Goal: Book appointment/travel/reservation

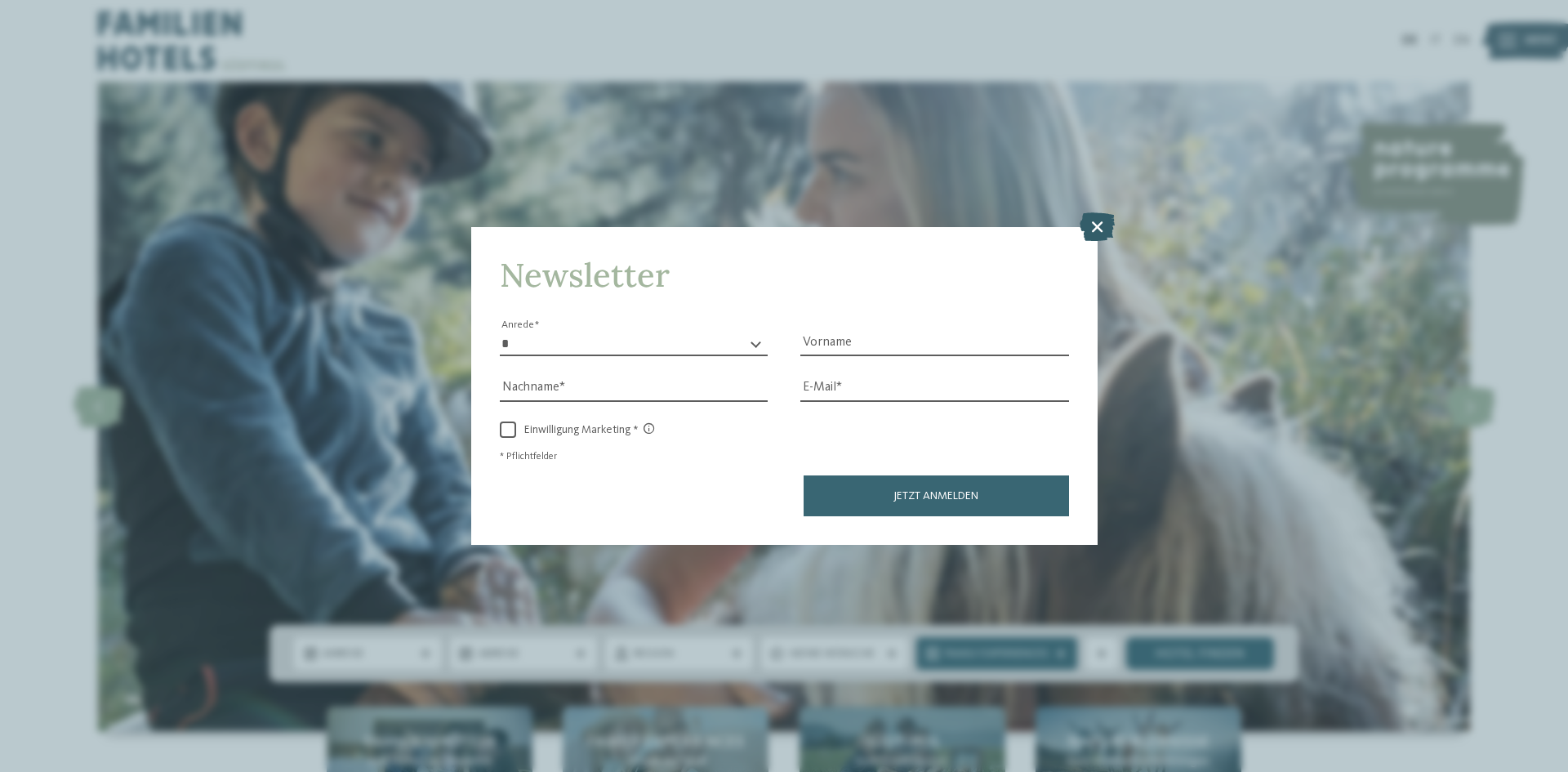
click at [1102, 233] on icon at bounding box center [1097, 227] width 35 height 29
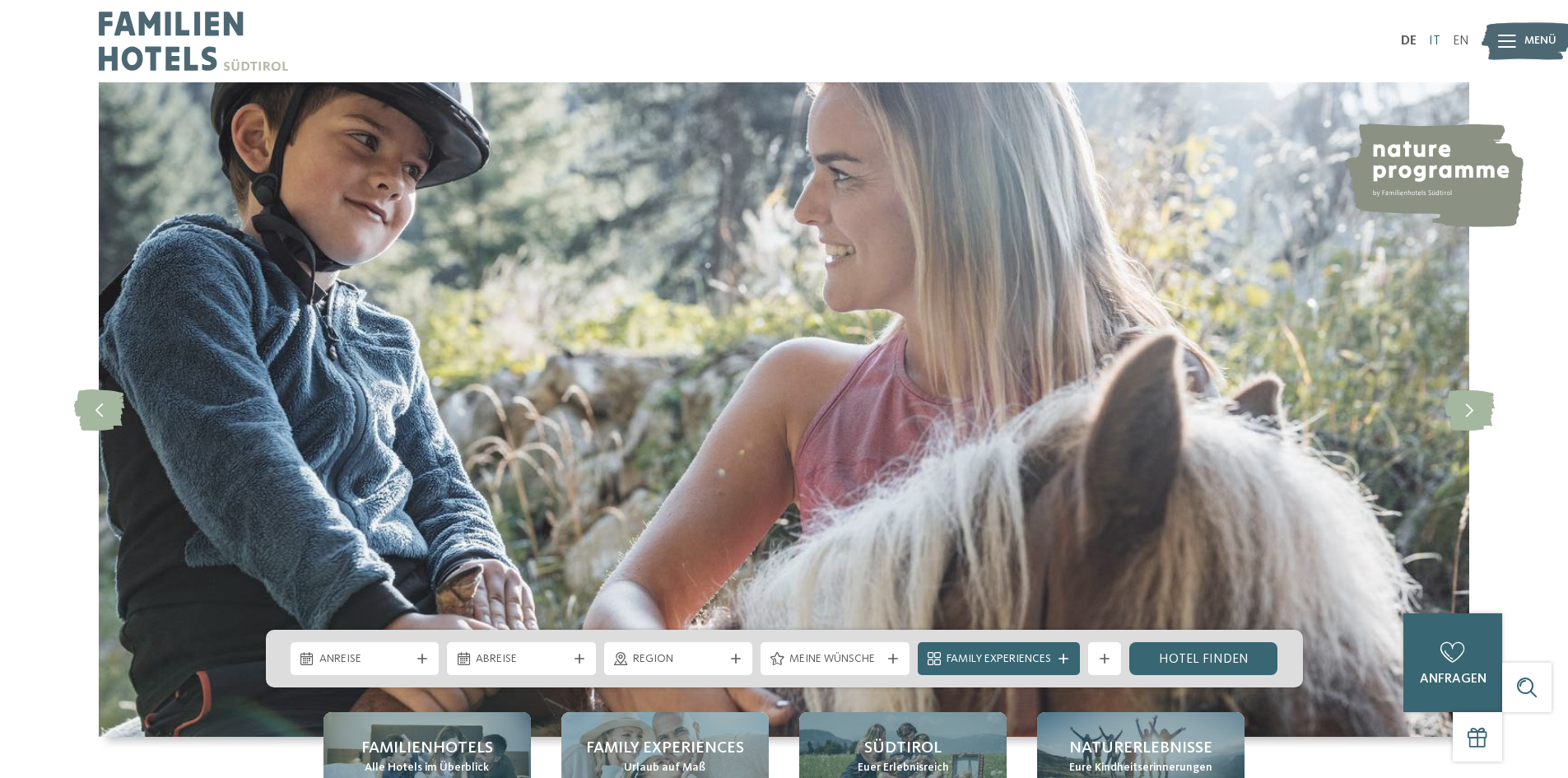
click at [1440, 46] on link "IT" at bounding box center [1435, 42] width 12 height 13
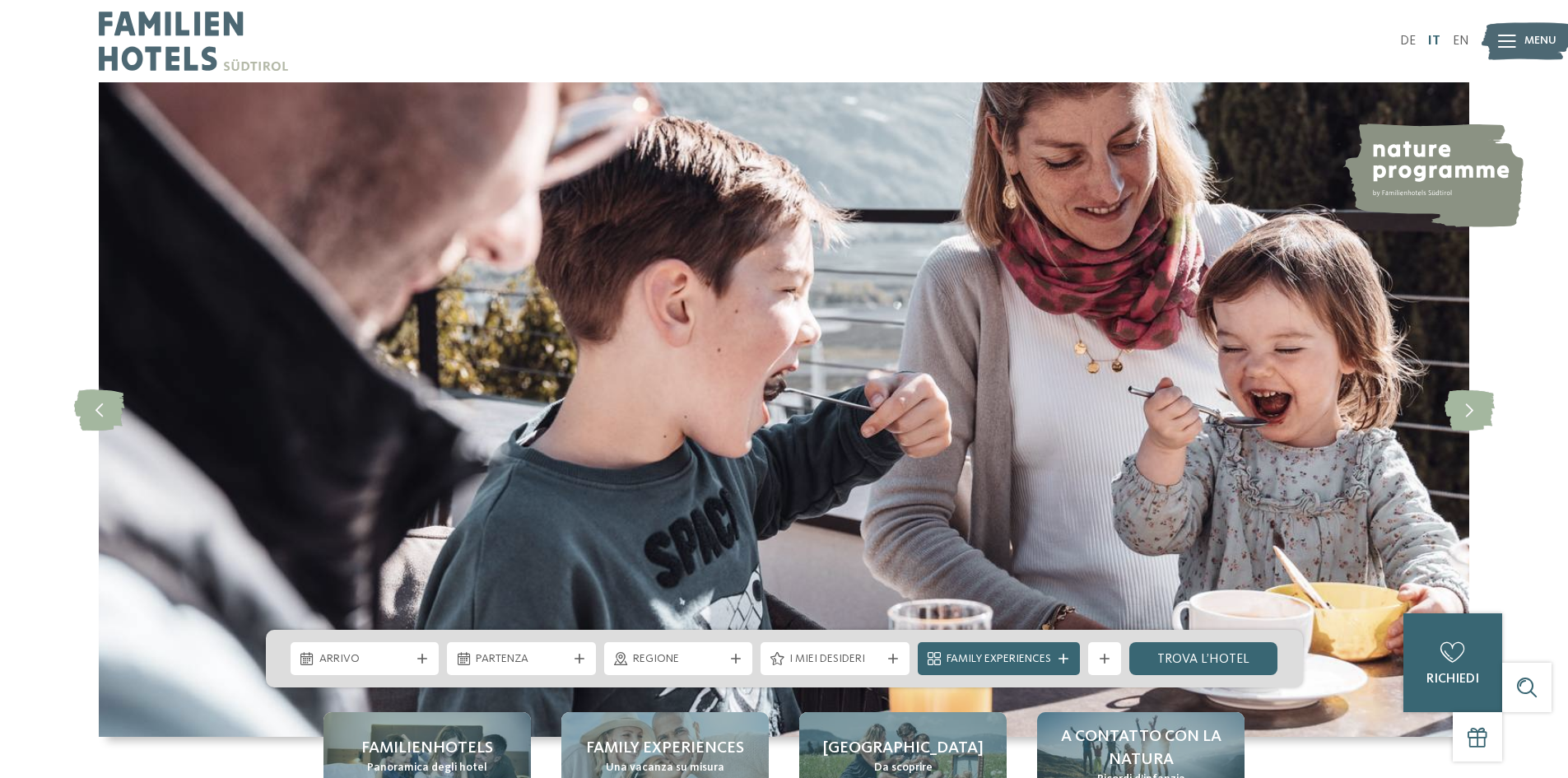
click at [1440, 37] on link "IT" at bounding box center [1434, 42] width 12 height 13
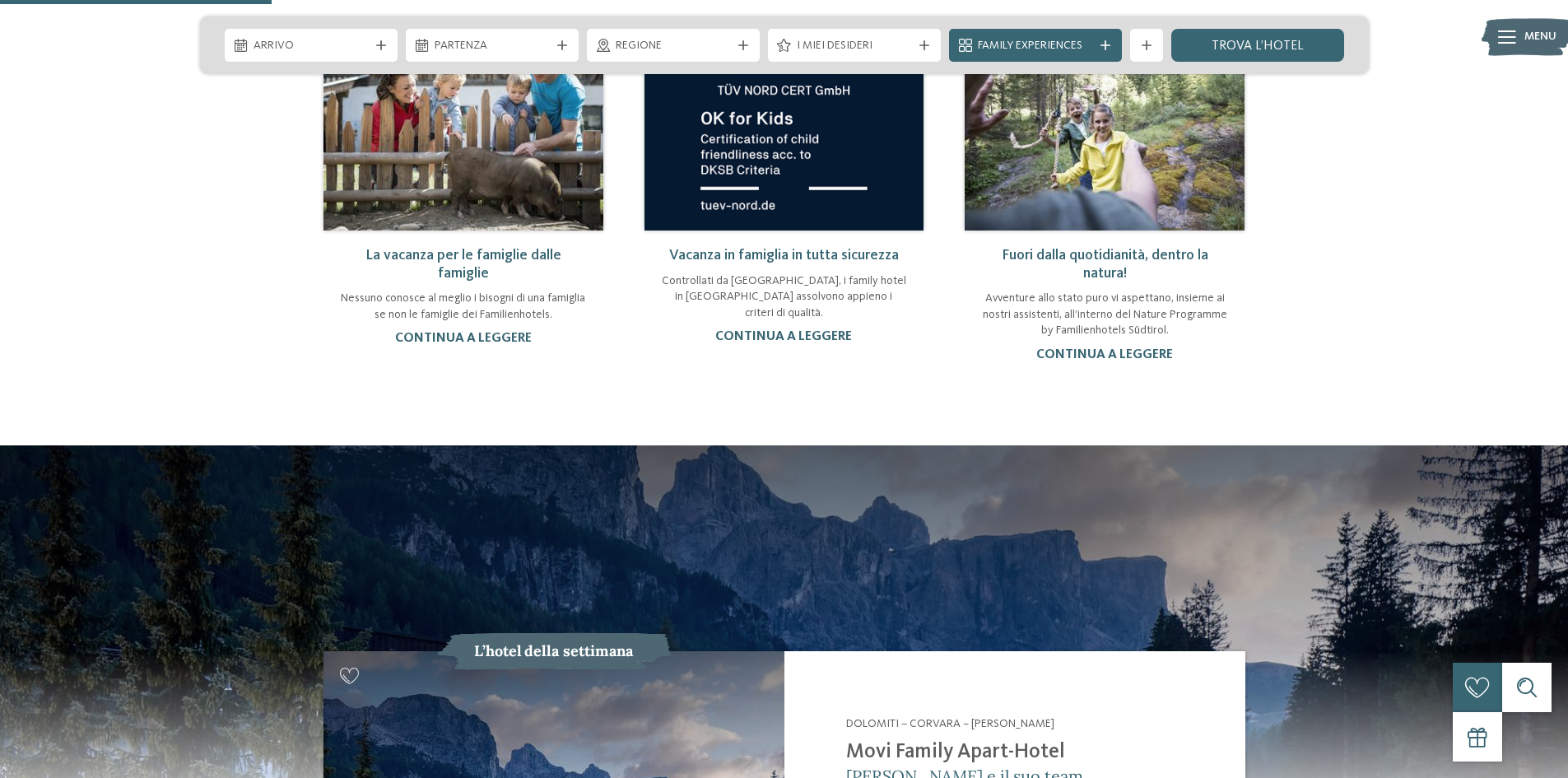
scroll to position [1317, 0]
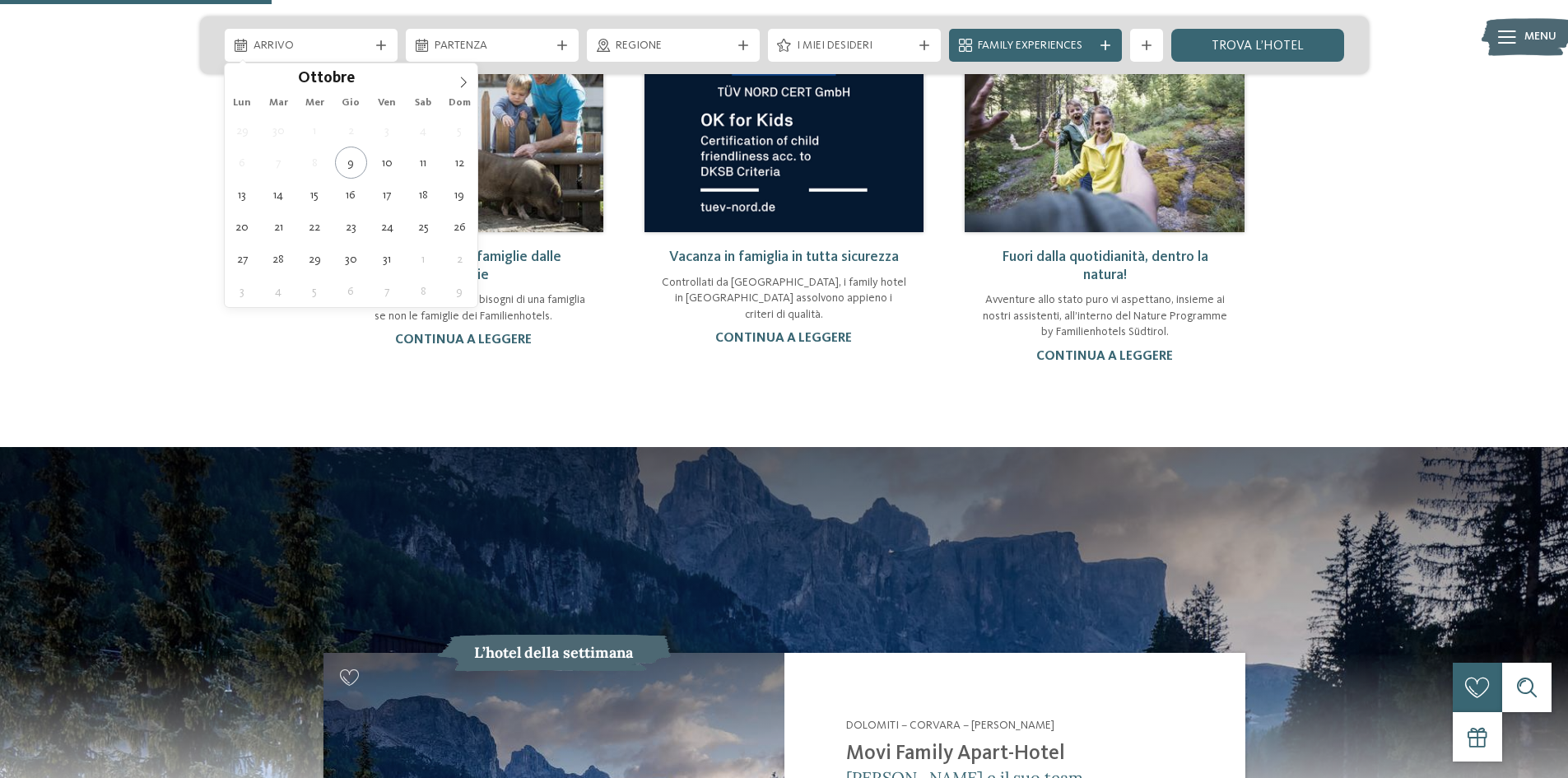
click at [298, 52] on span "Arrivo" at bounding box center [311, 46] width 115 height 17
type div "21.10.2025"
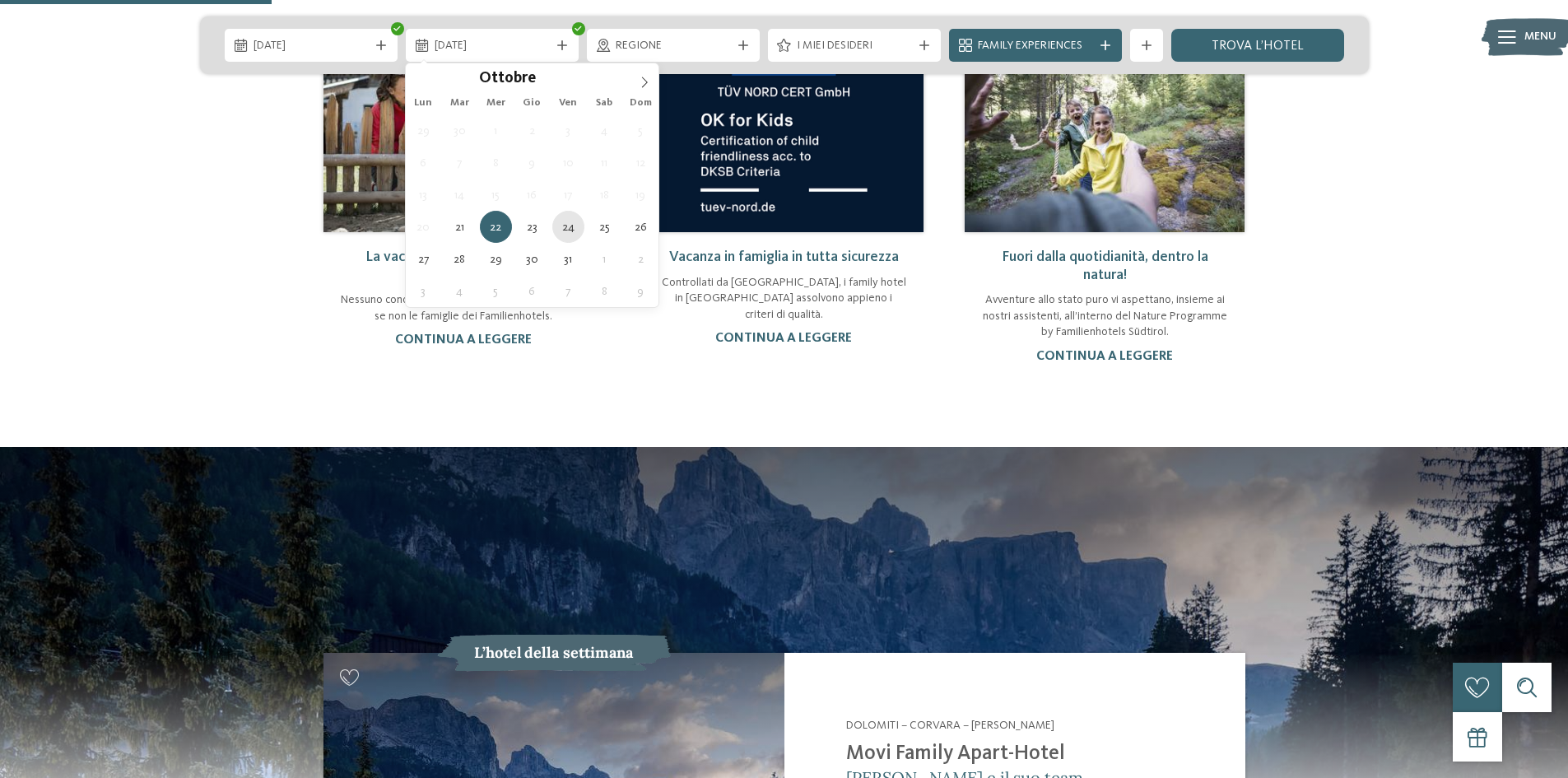
type div "24.10.2025"
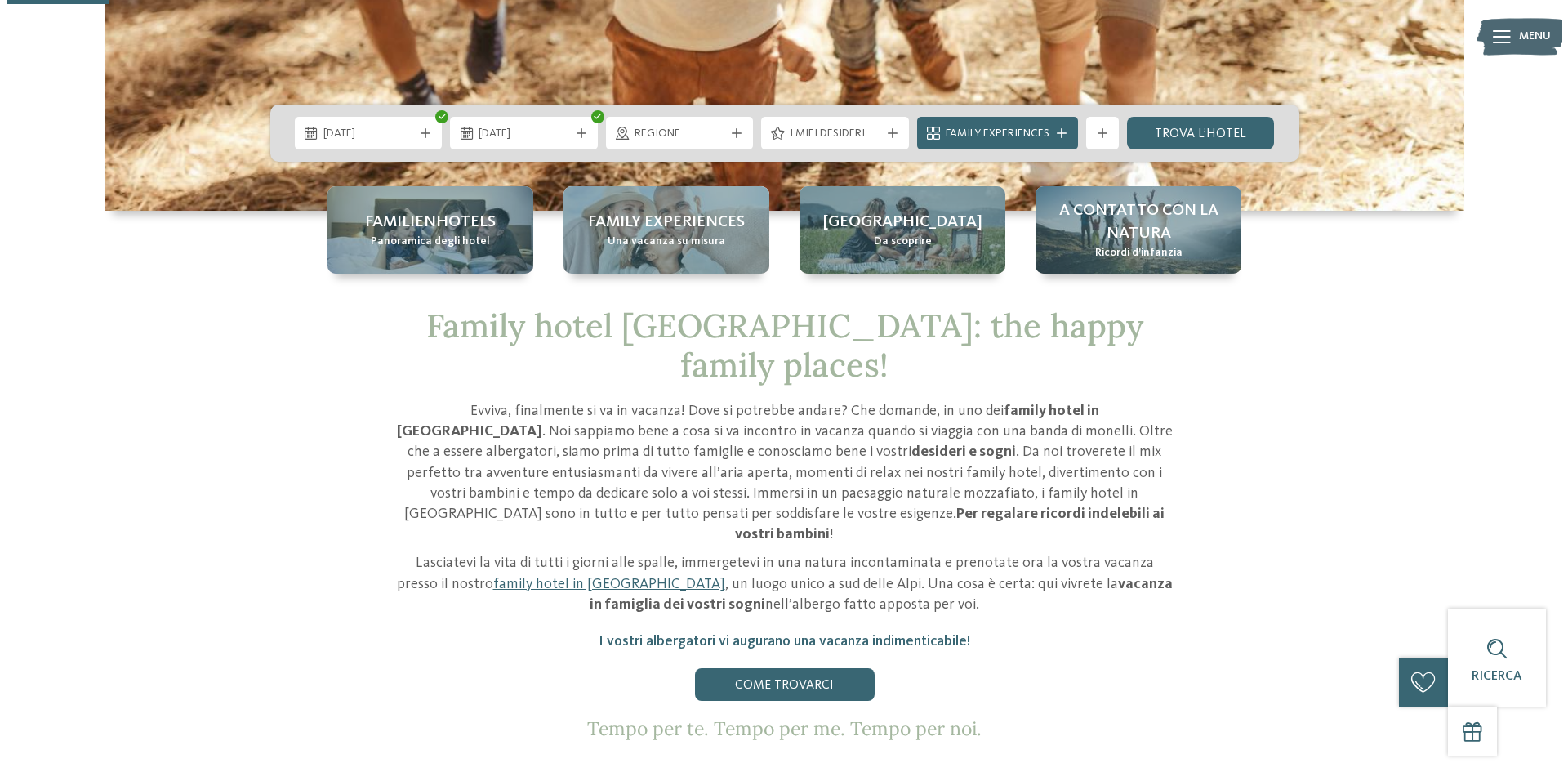
scroll to position [490, 0]
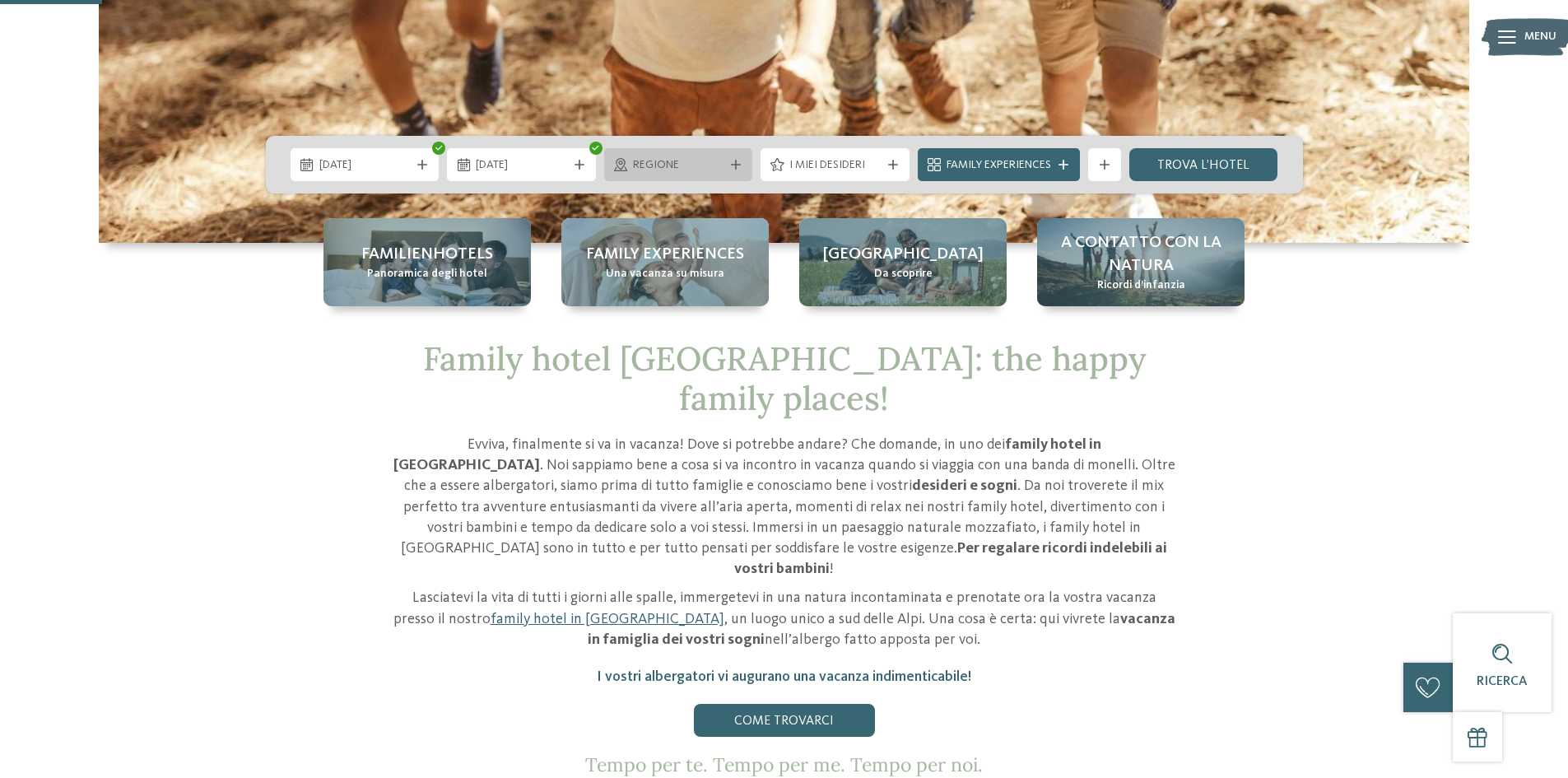
click at [691, 153] on div "Regione" at bounding box center [679, 164] width 149 height 33
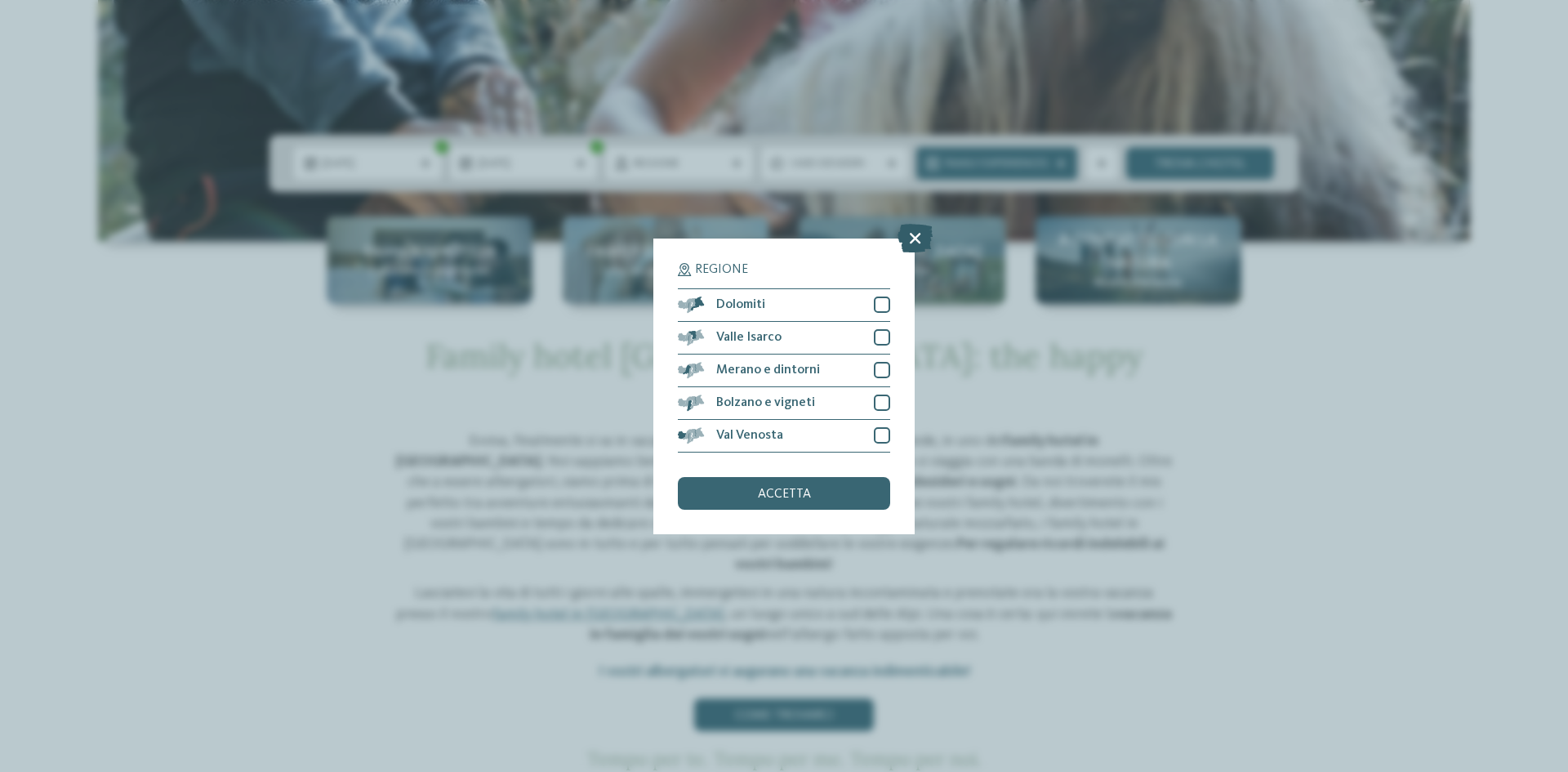
click at [916, 242] on icon at bounding box center [915, 237] width 35 height 29
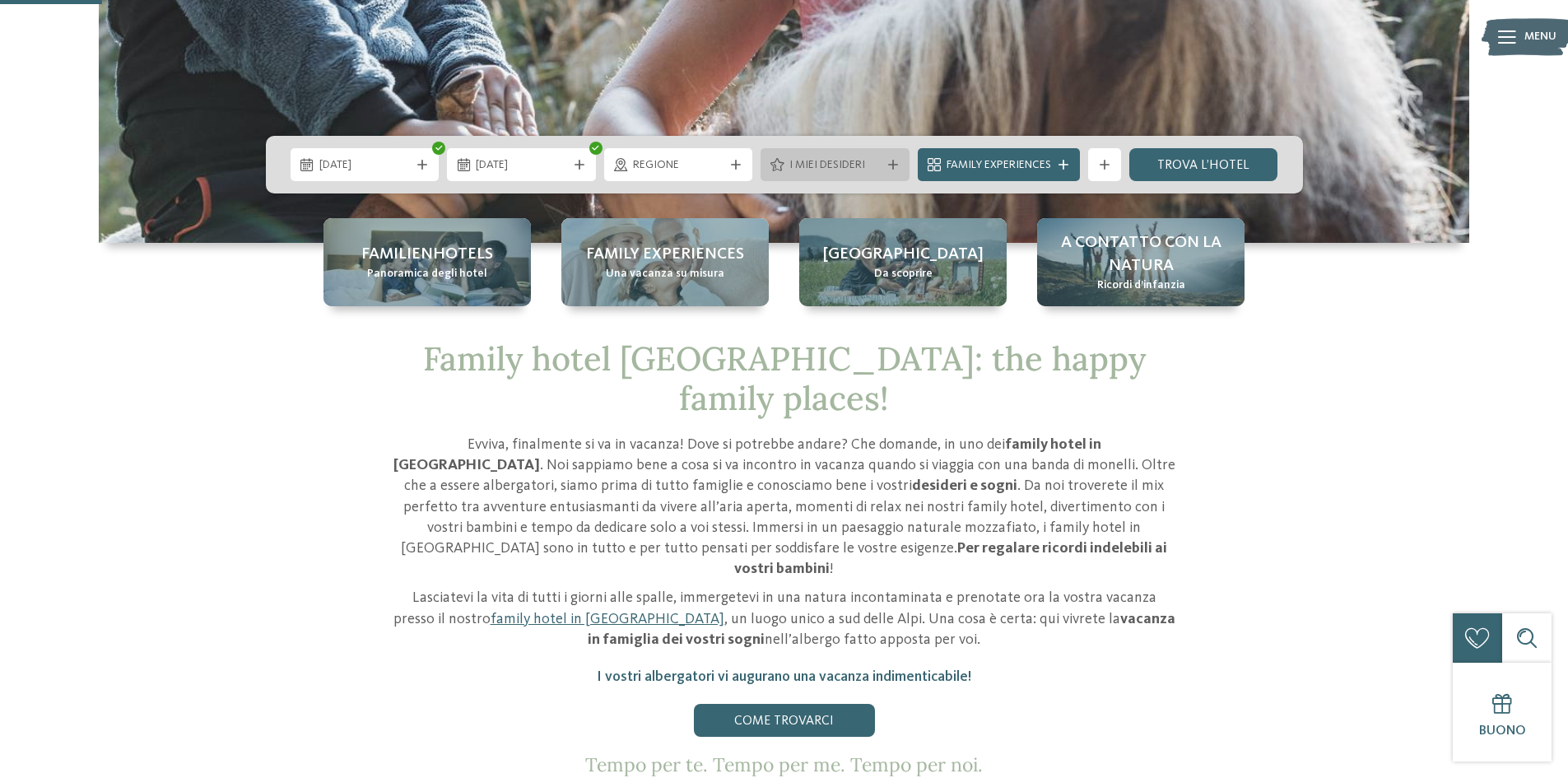
click at [841, 170] on span "I miei desideri" at bounding box center [835, 165] width 91 height 17
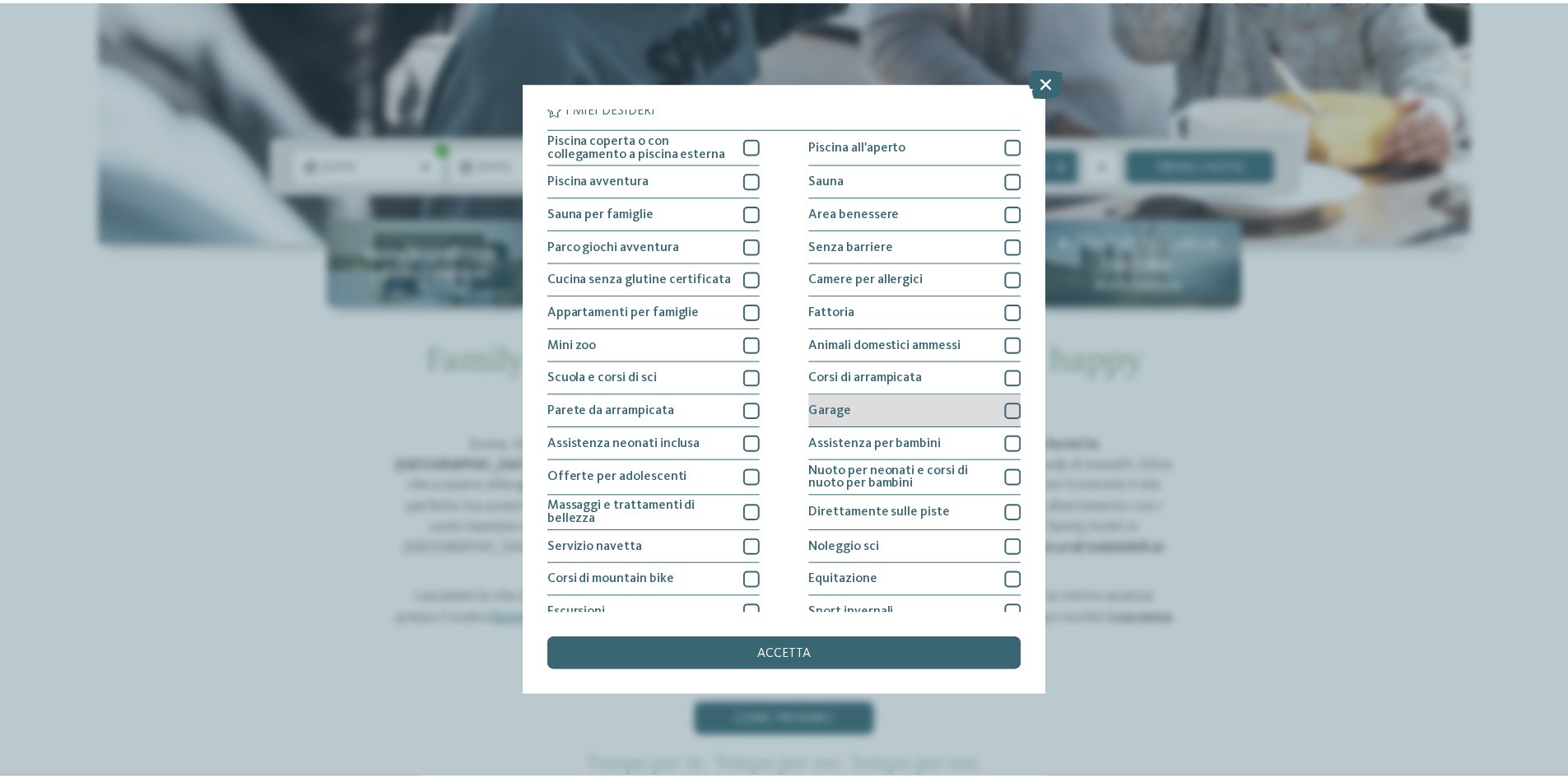
scroll to position [0, 0]
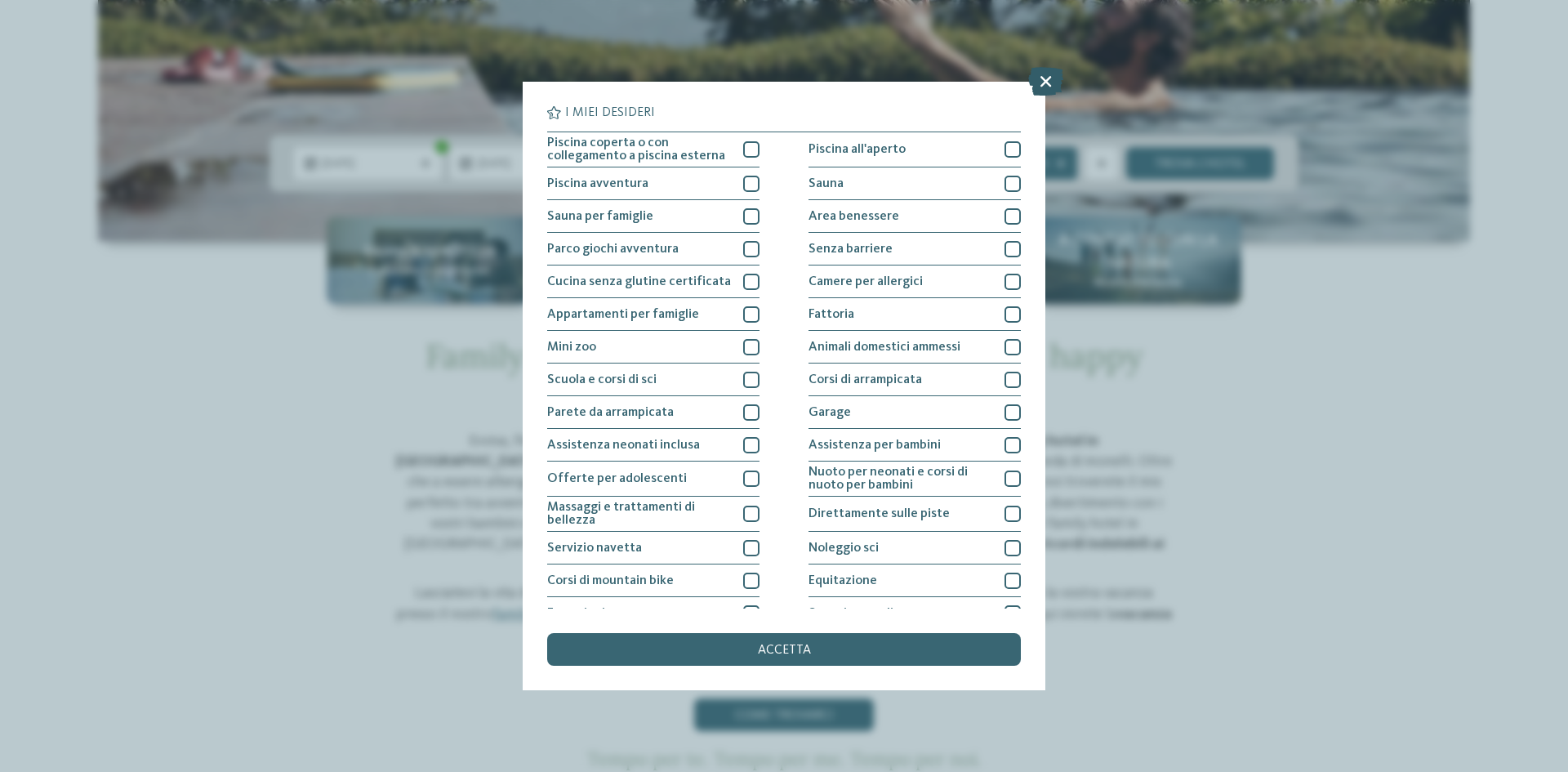
click at [1045, 87] on icon at bounding box center [1046, 81] width 35 height 29
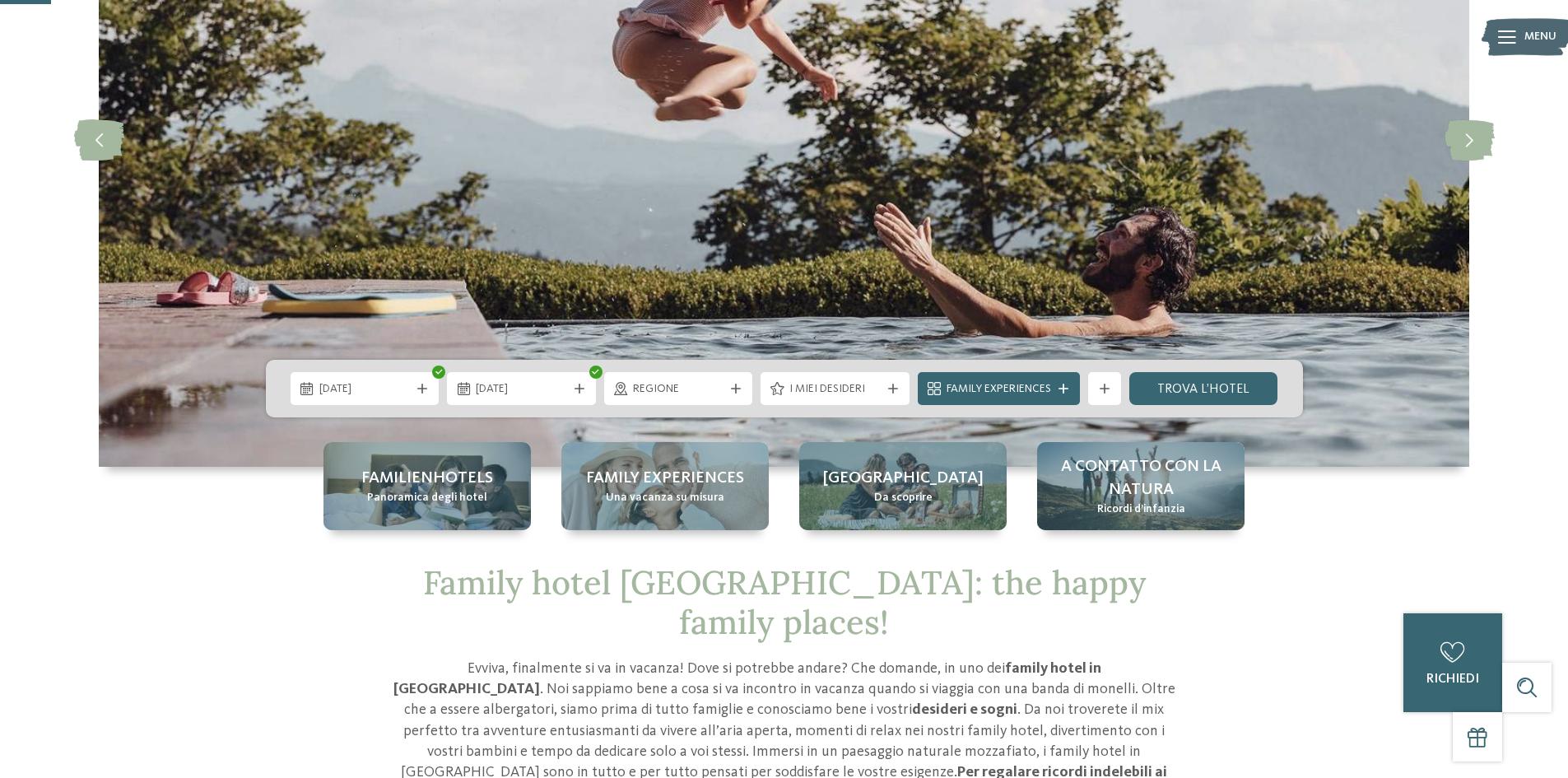
scroll to position [247, 0]
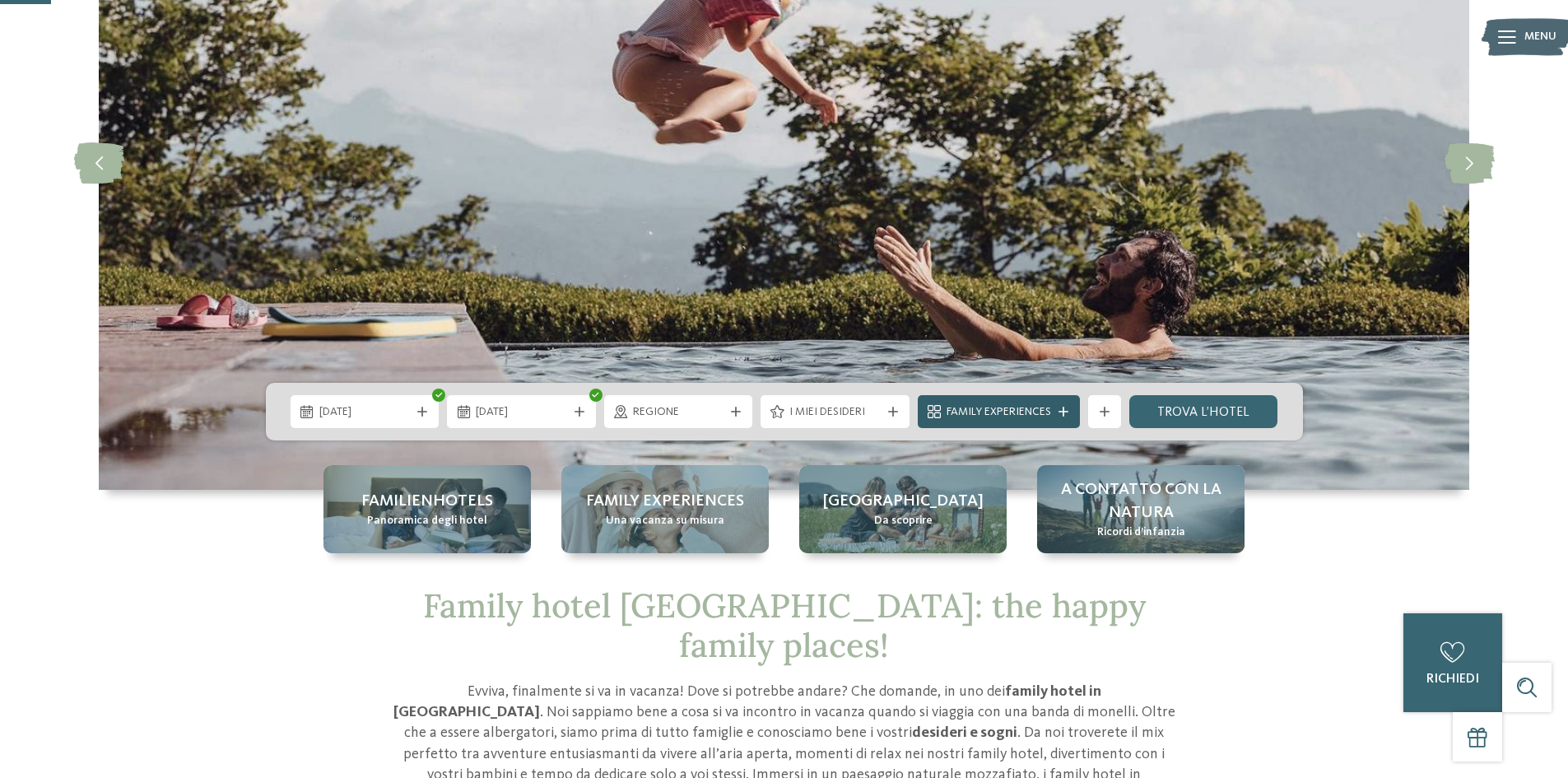
click at [1025, 417] on span "Family Experiences" at bounding box center [999, 413] width 105 height 17
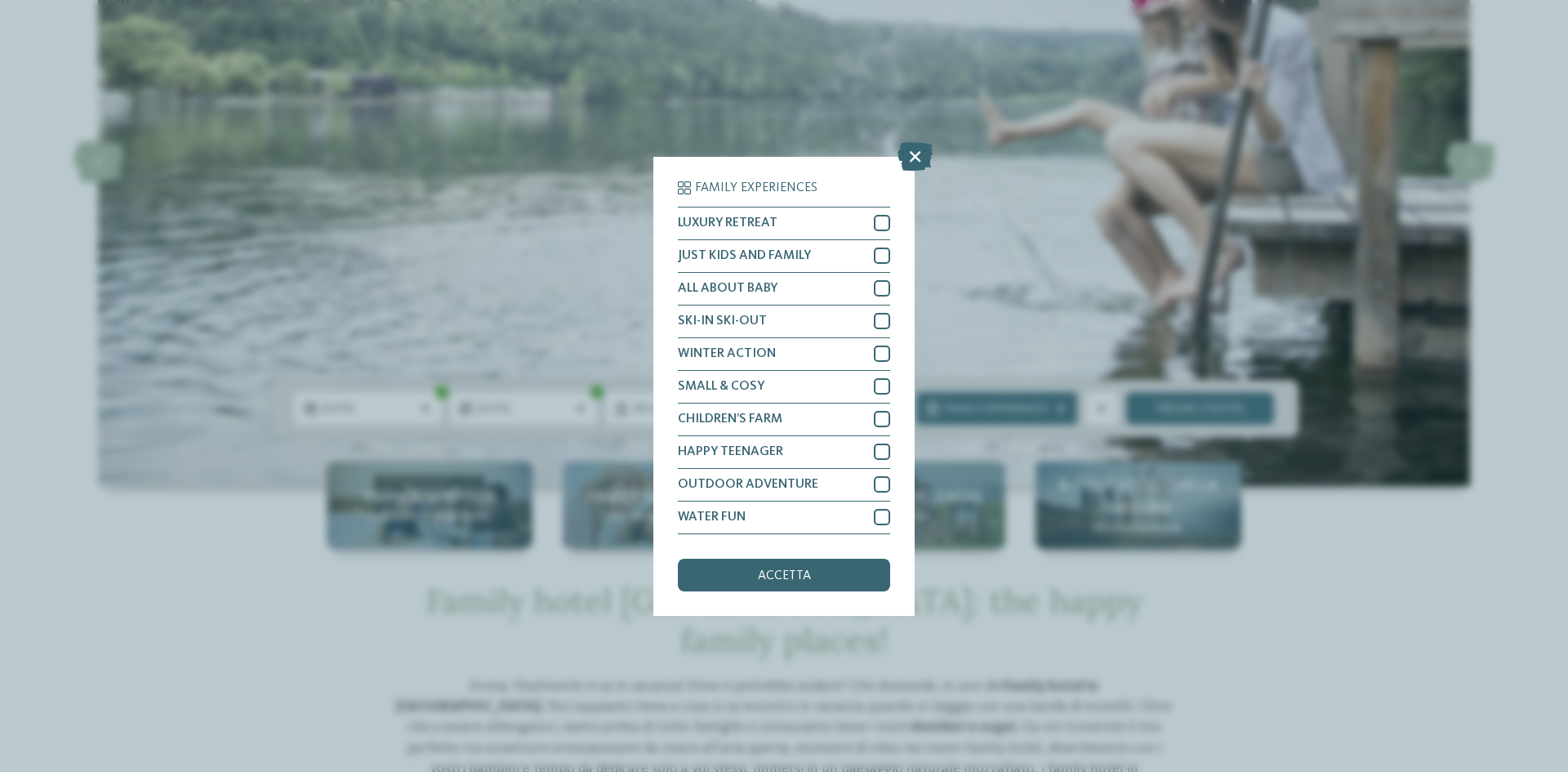
drag, startPoint x: 920, startPoint y: 154, endPoint x: 1098, endPoint y: 312, distance: 238.0
click at [921, 153] on icon at bounding box center [915, 155] width 35 height 29
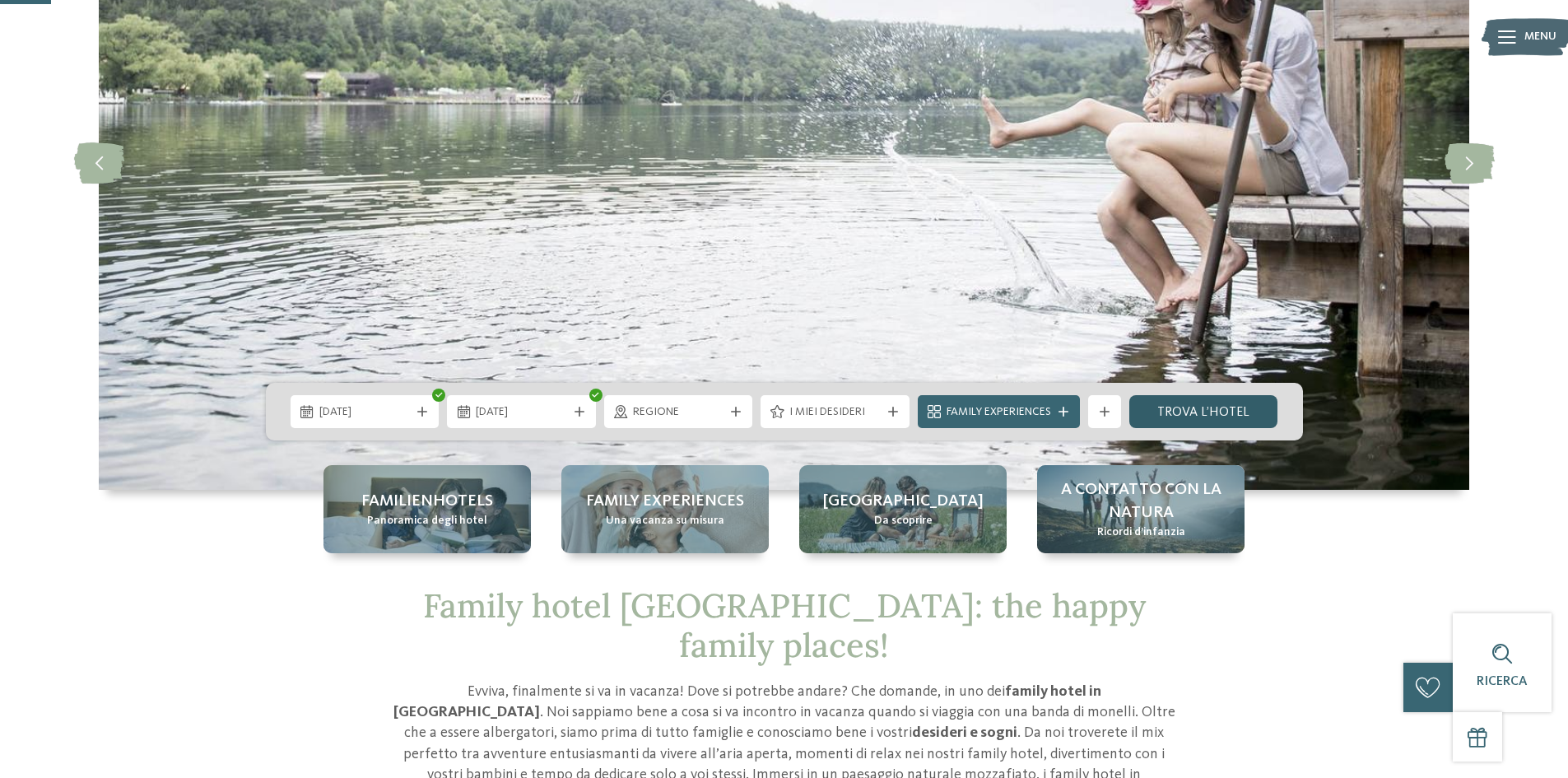
click at [1224, 427] on link "trova l’hotel" at bounding box center [1203, 412] width 149 height 33
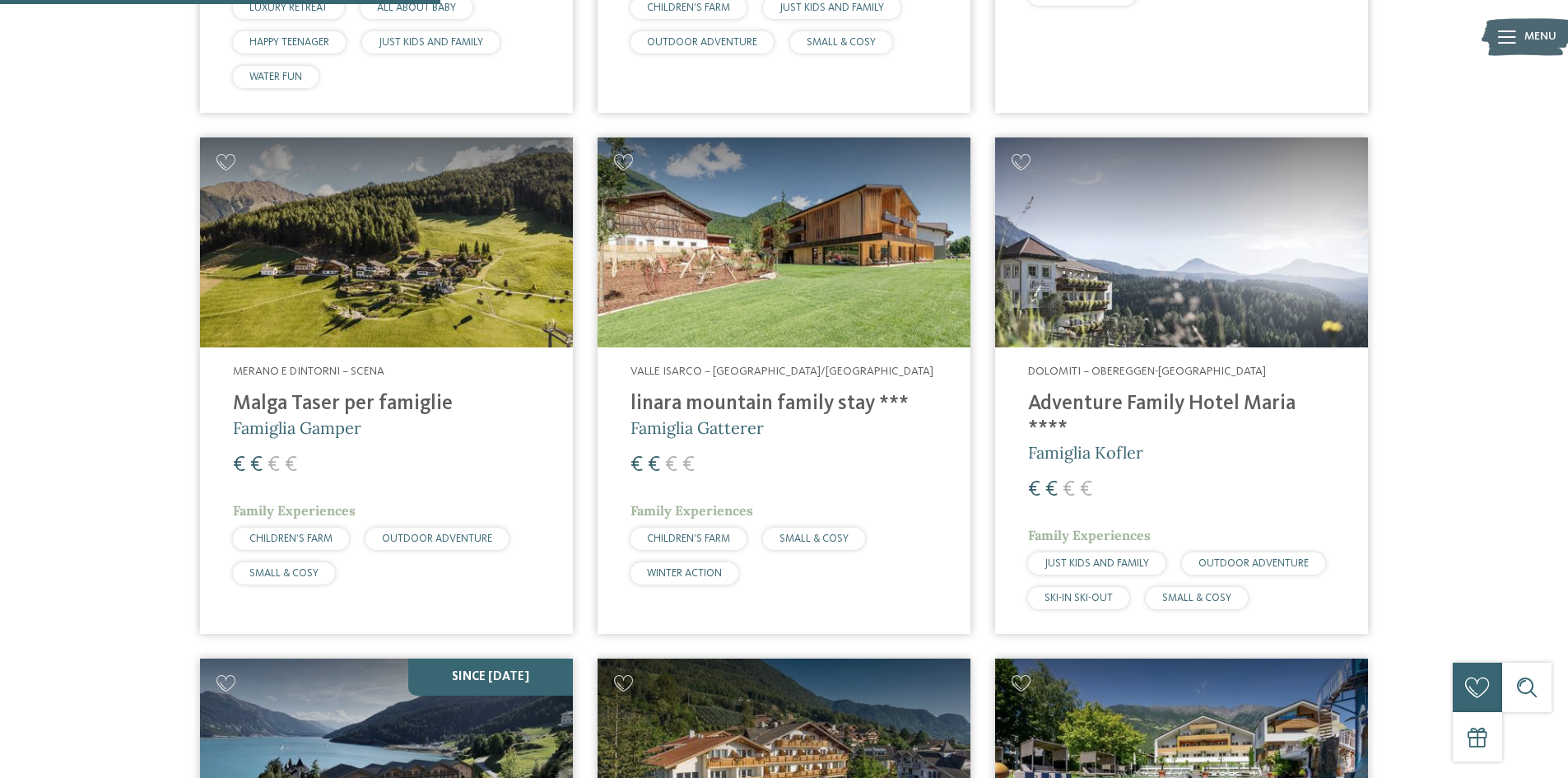
scroll to position [1187, 0]
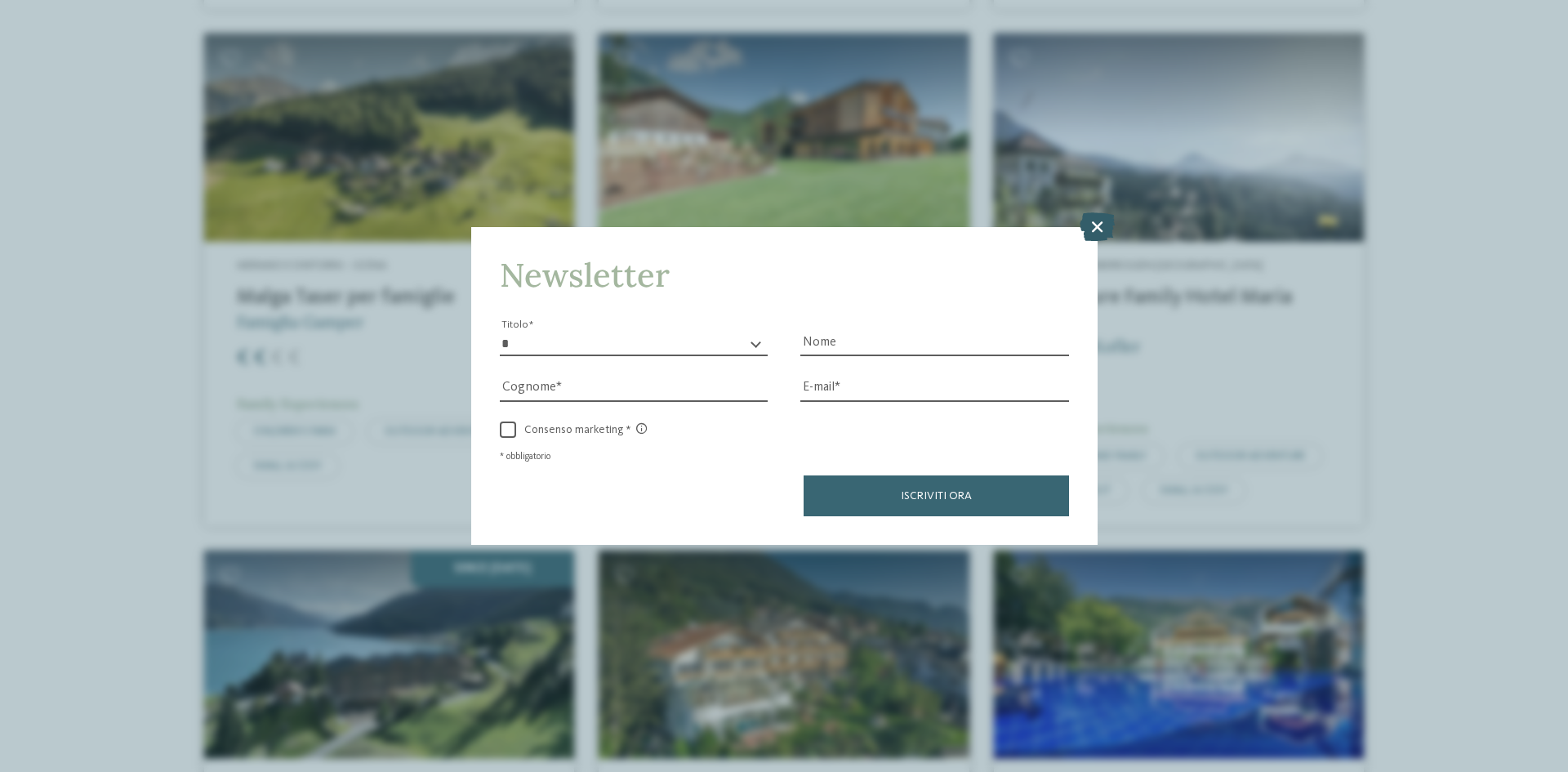
click at [1096, 229] on icon at bounding box center [1097, 227] width 35 height 29
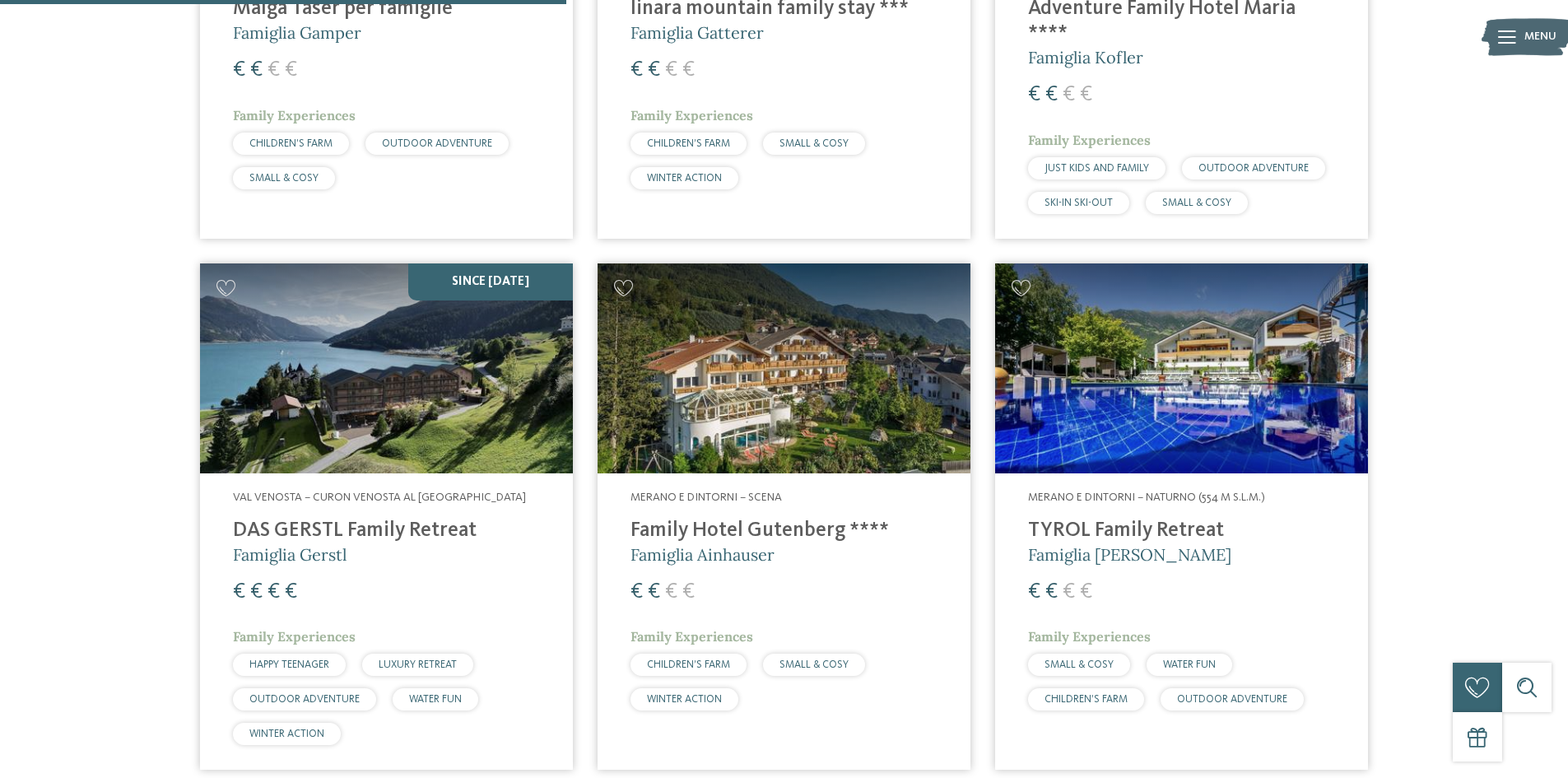
scroll to position [1517, 0]
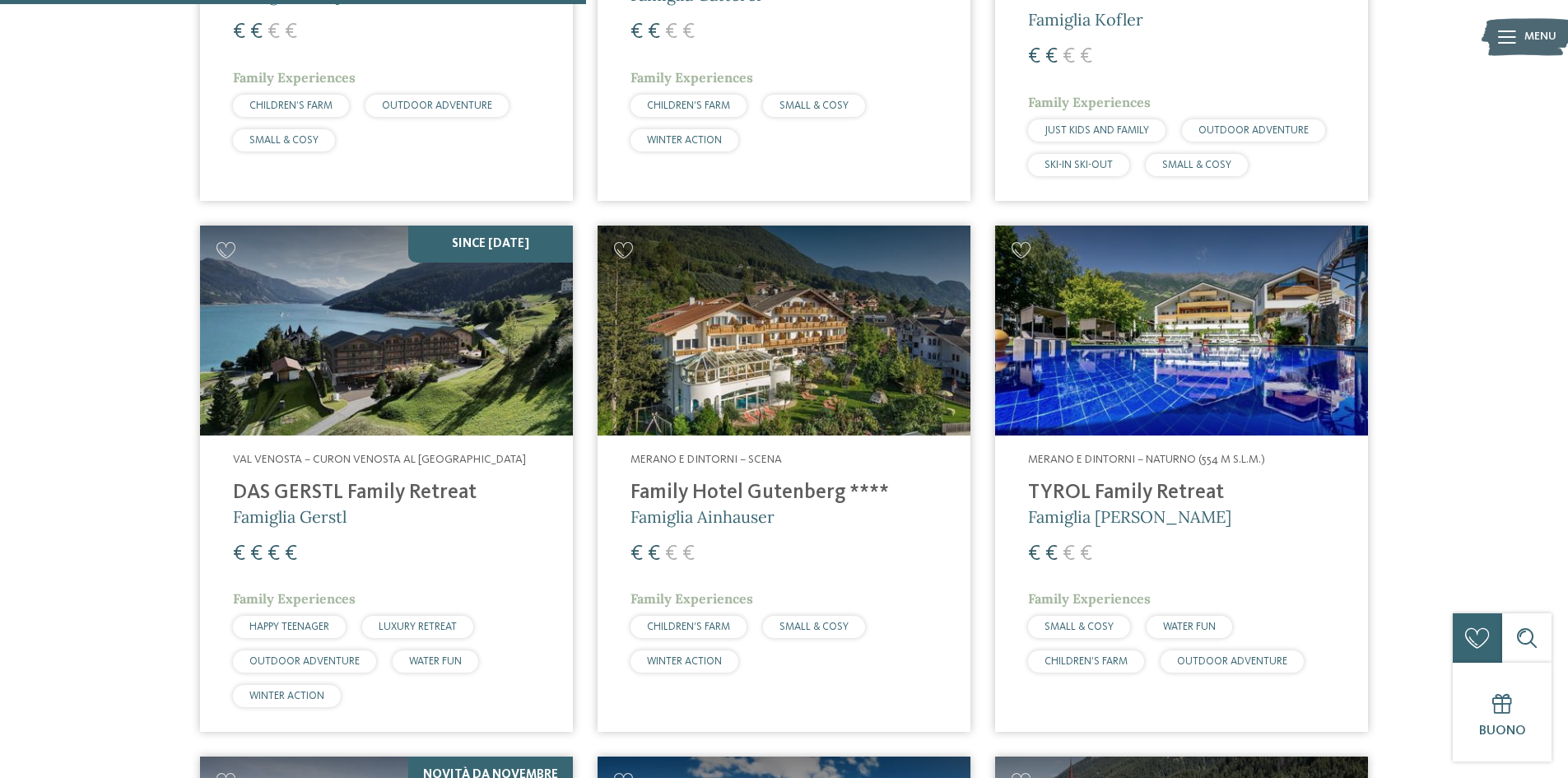
click at [1149, 360] on img at bounding box center [1181, 330] width 373 height 210
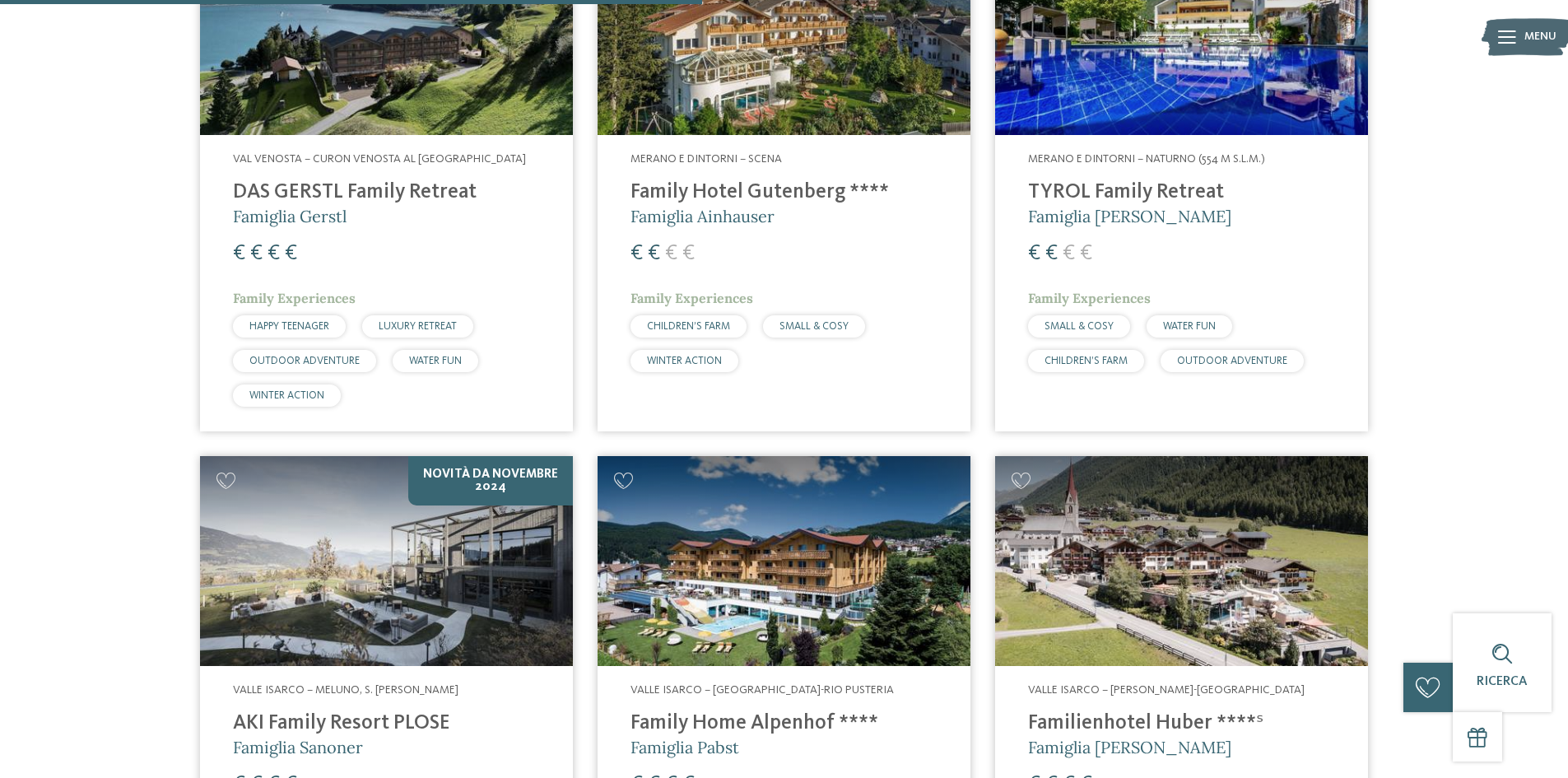
scroll to position [1846, 0]
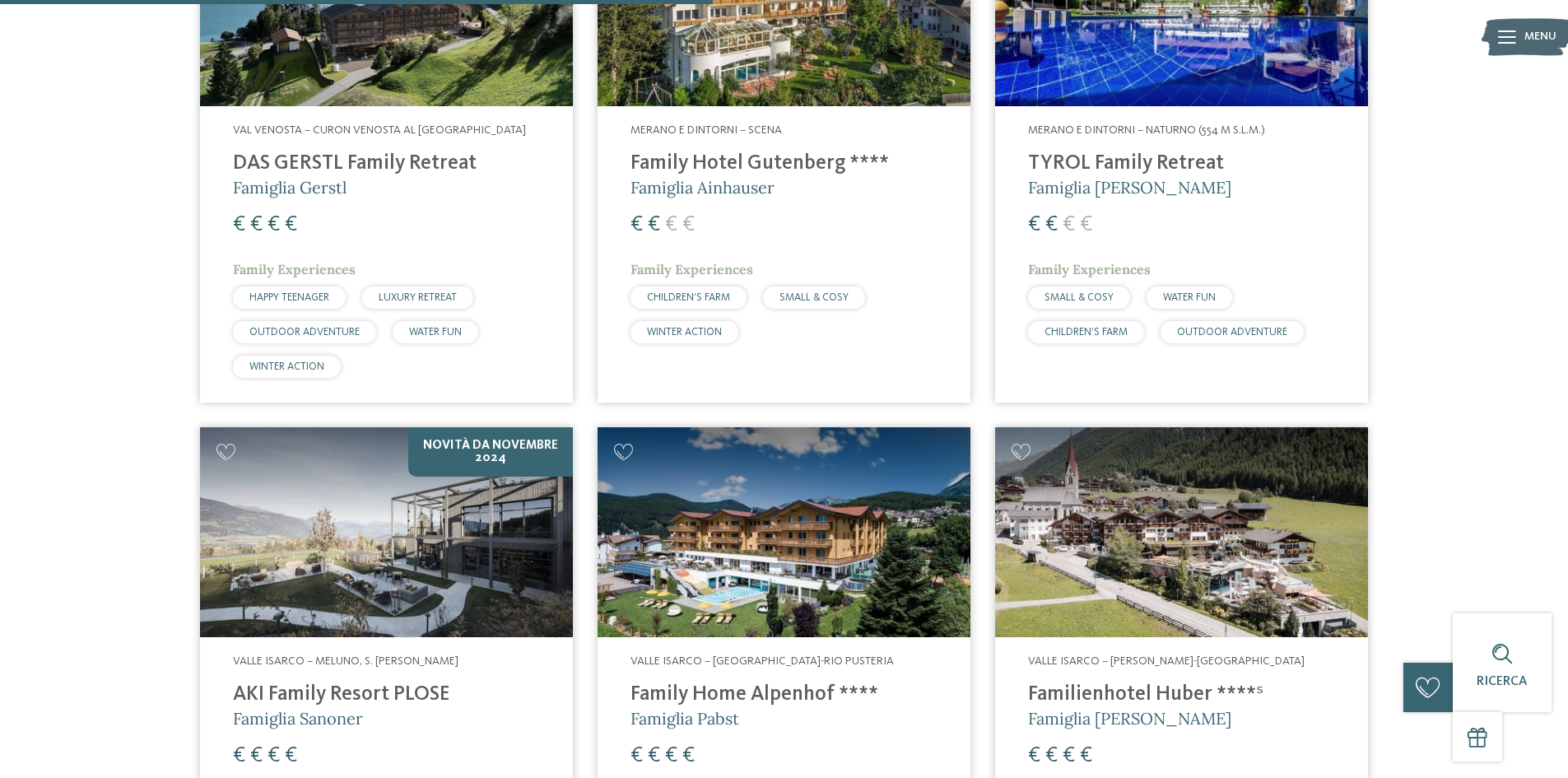
click at [843, 522] on img at bounding box center [784, 531] width 373 height 210
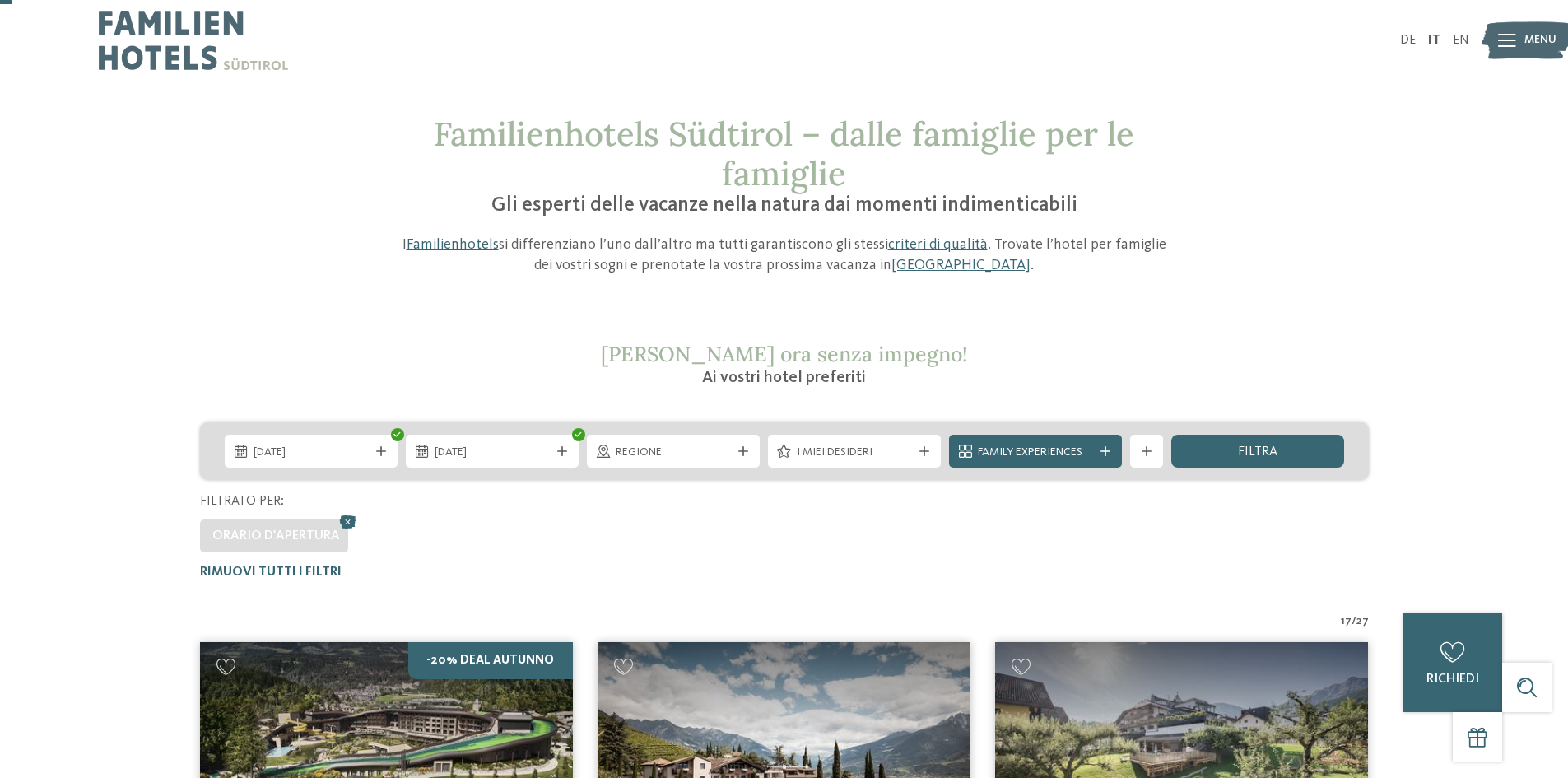
scroll to position [0, 0]
click at [1230, 458] on div "filtra" at bounding box center [1257, 452] width 173 height 33
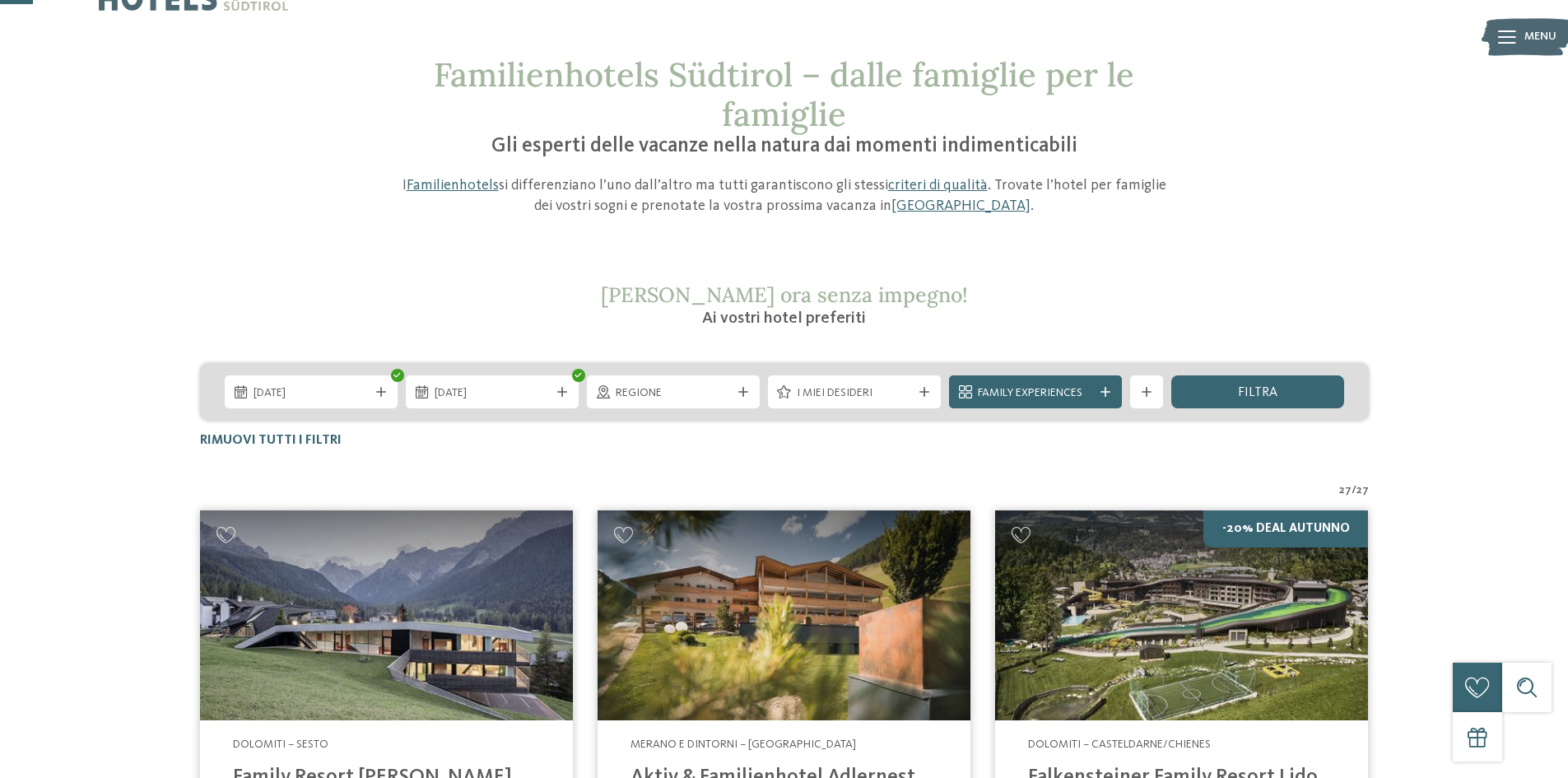
scroll to position [56, 0]
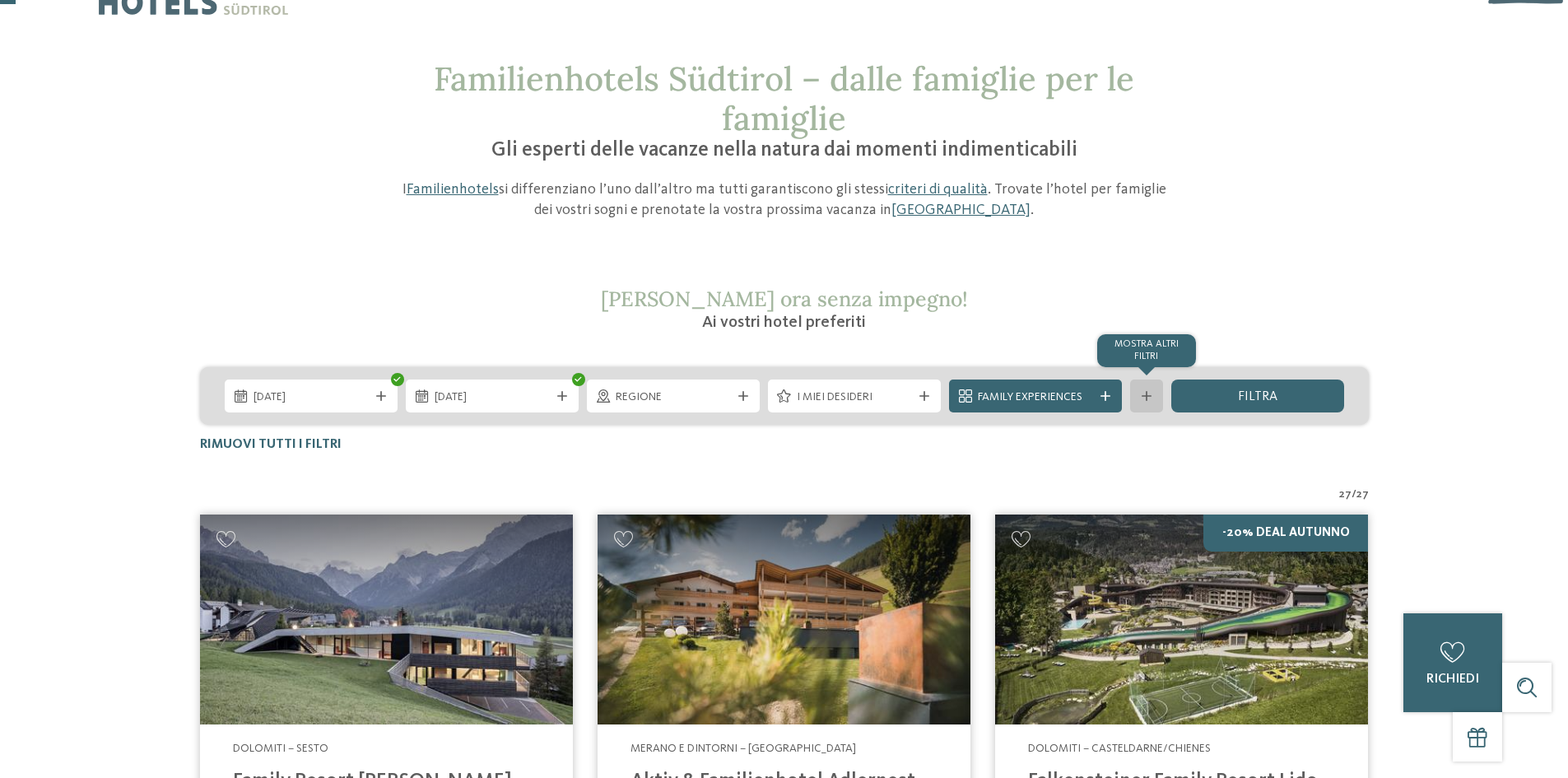
click at [1150, 402] on div "mostra altri filtri" at bounding box center [1147, 396] width 33 height 33
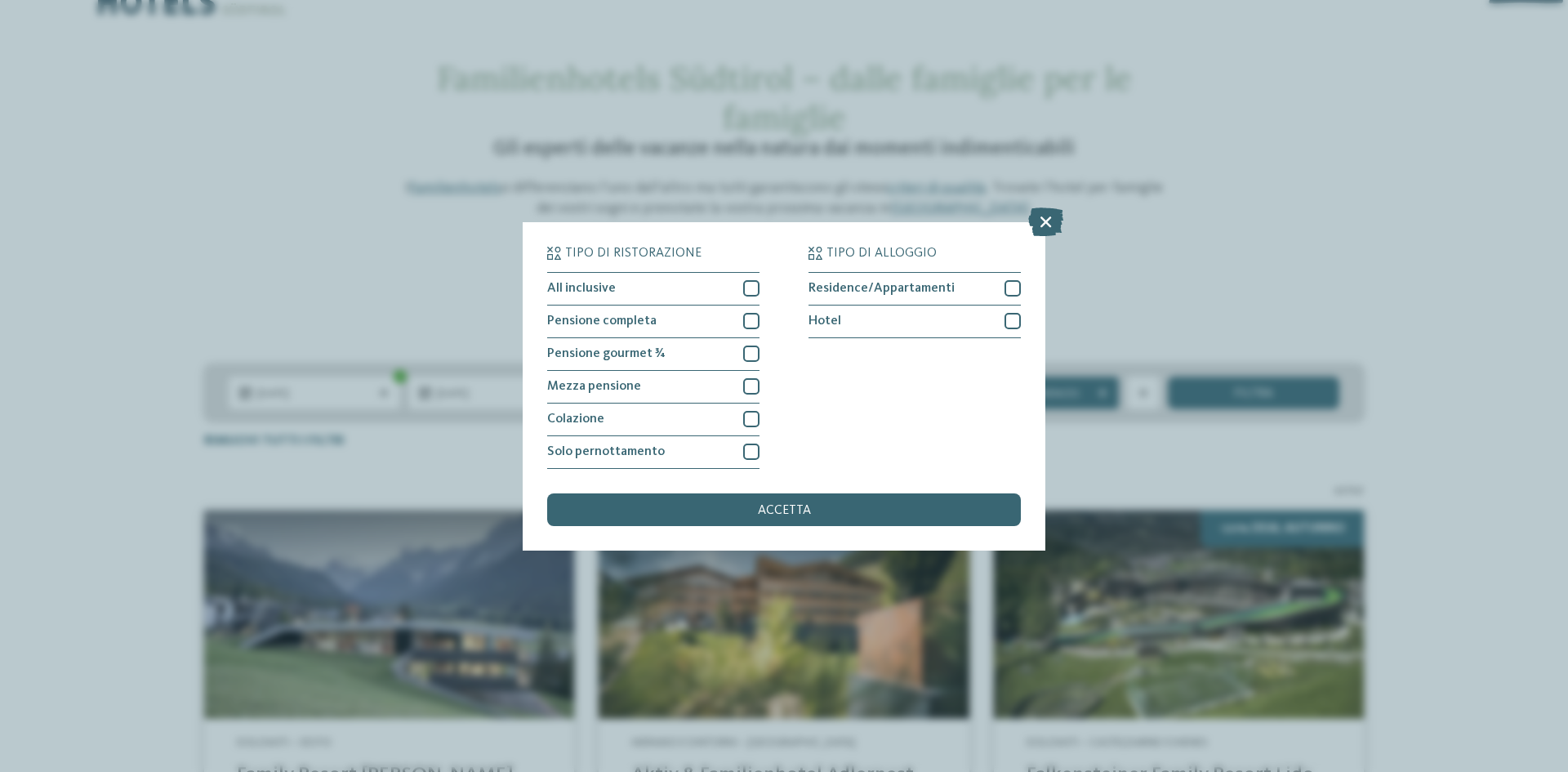
click at [1052, 218] on icon at bounding box center [1046, 221] width 35 height 29
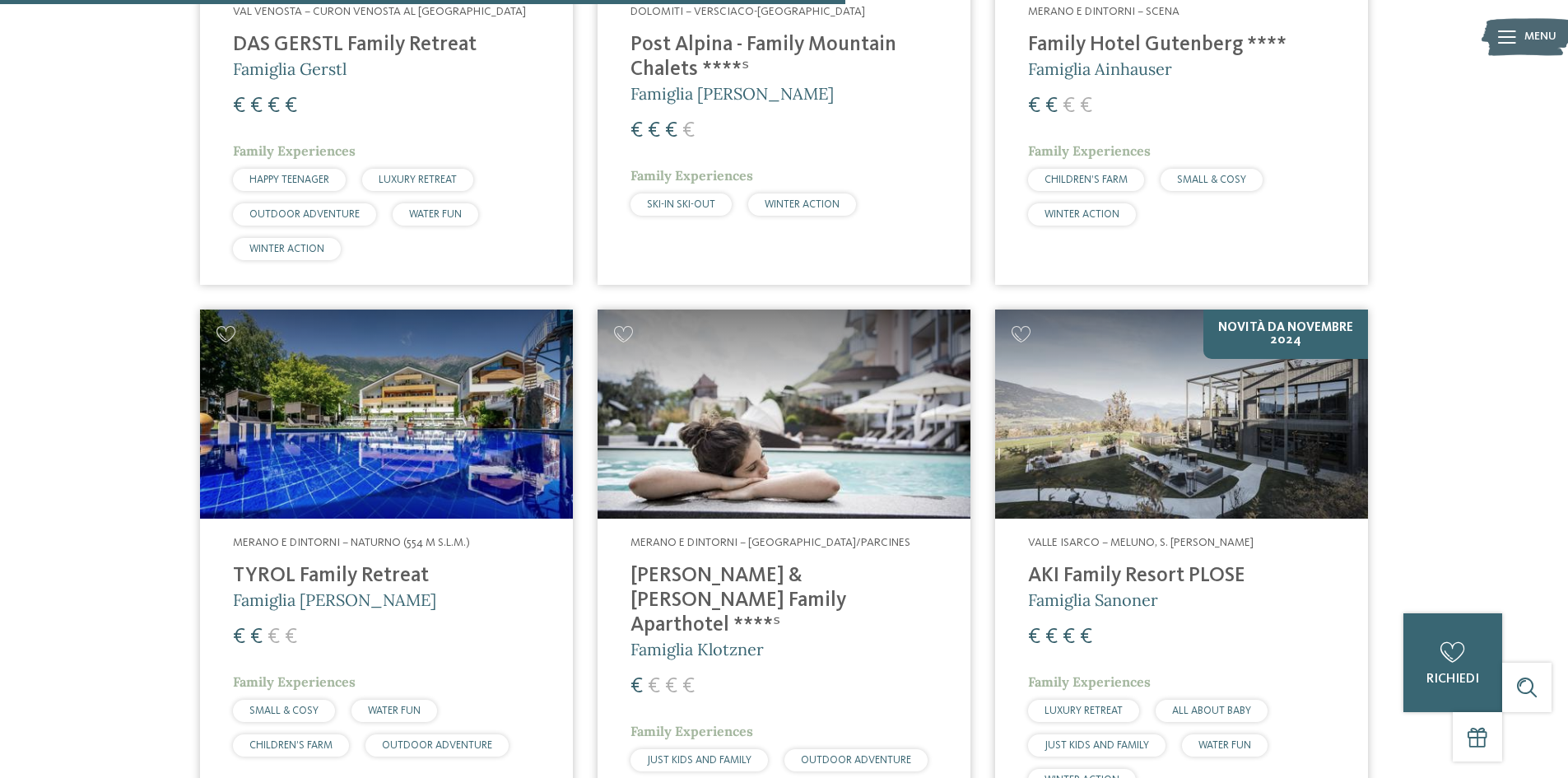
scroll to position [3019, 0]
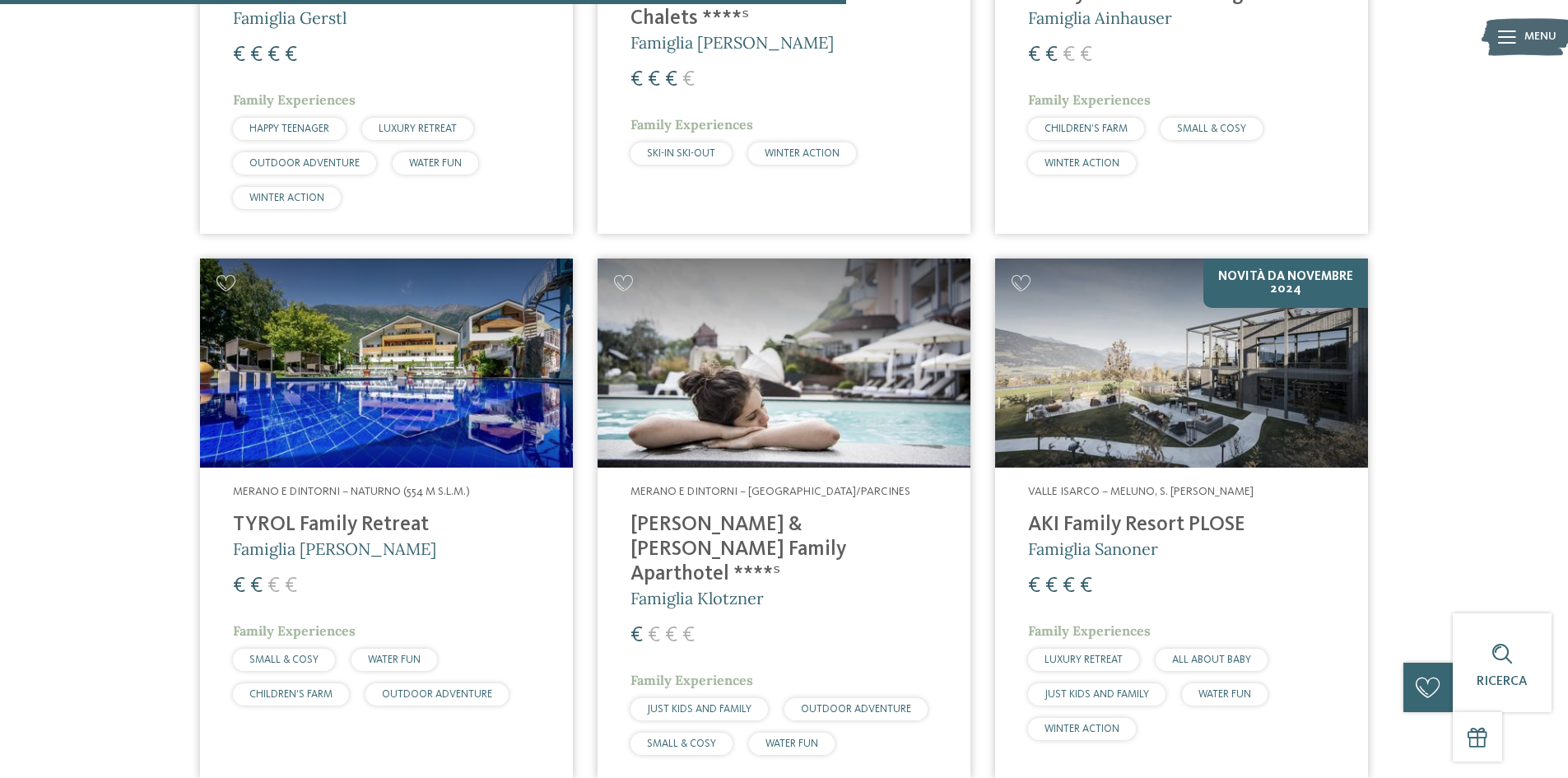
click at [326, 512] on h4 "TYROL Family Retreat" at bounding box center [386, 525] width 307 height 25
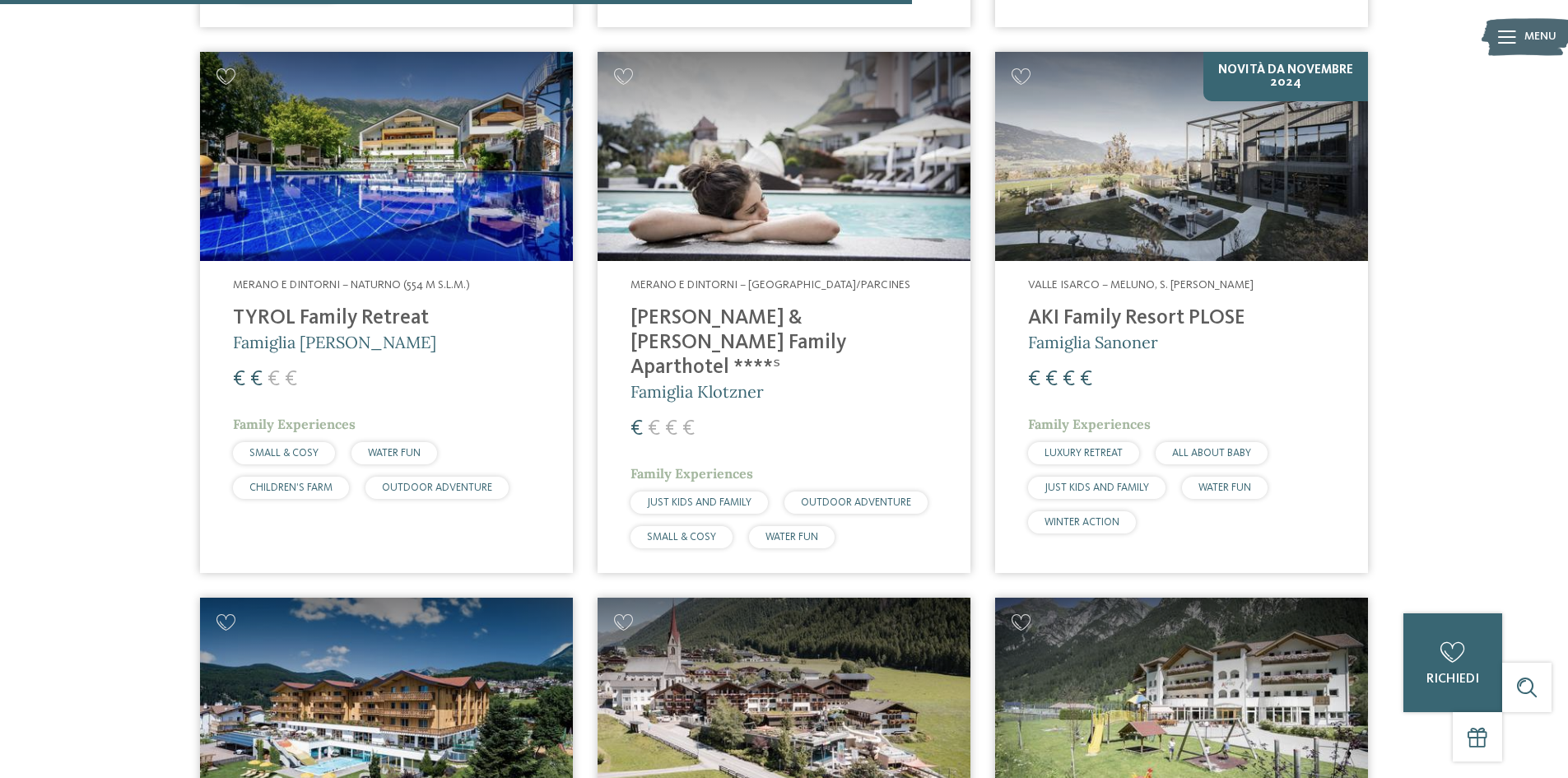
scroll to position [3266, 0]
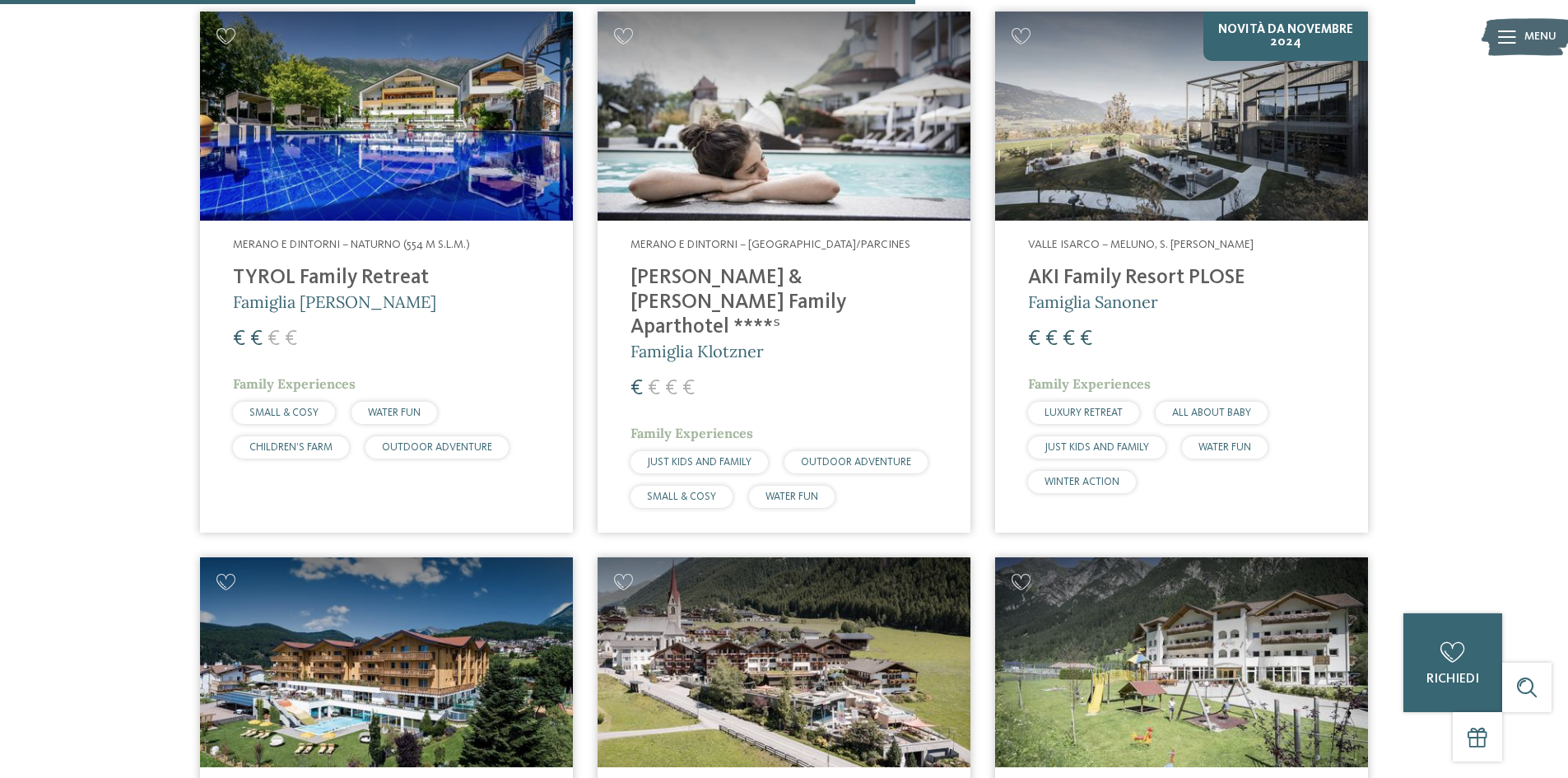
click at [771, 266] on h4 "Heidi & Edith Family Aparthotel ****ˢ" at bounding box center [784, 302] width 307 height 74
click at [790, 171] on img at bounding box center [784, 116] width 373 height 210
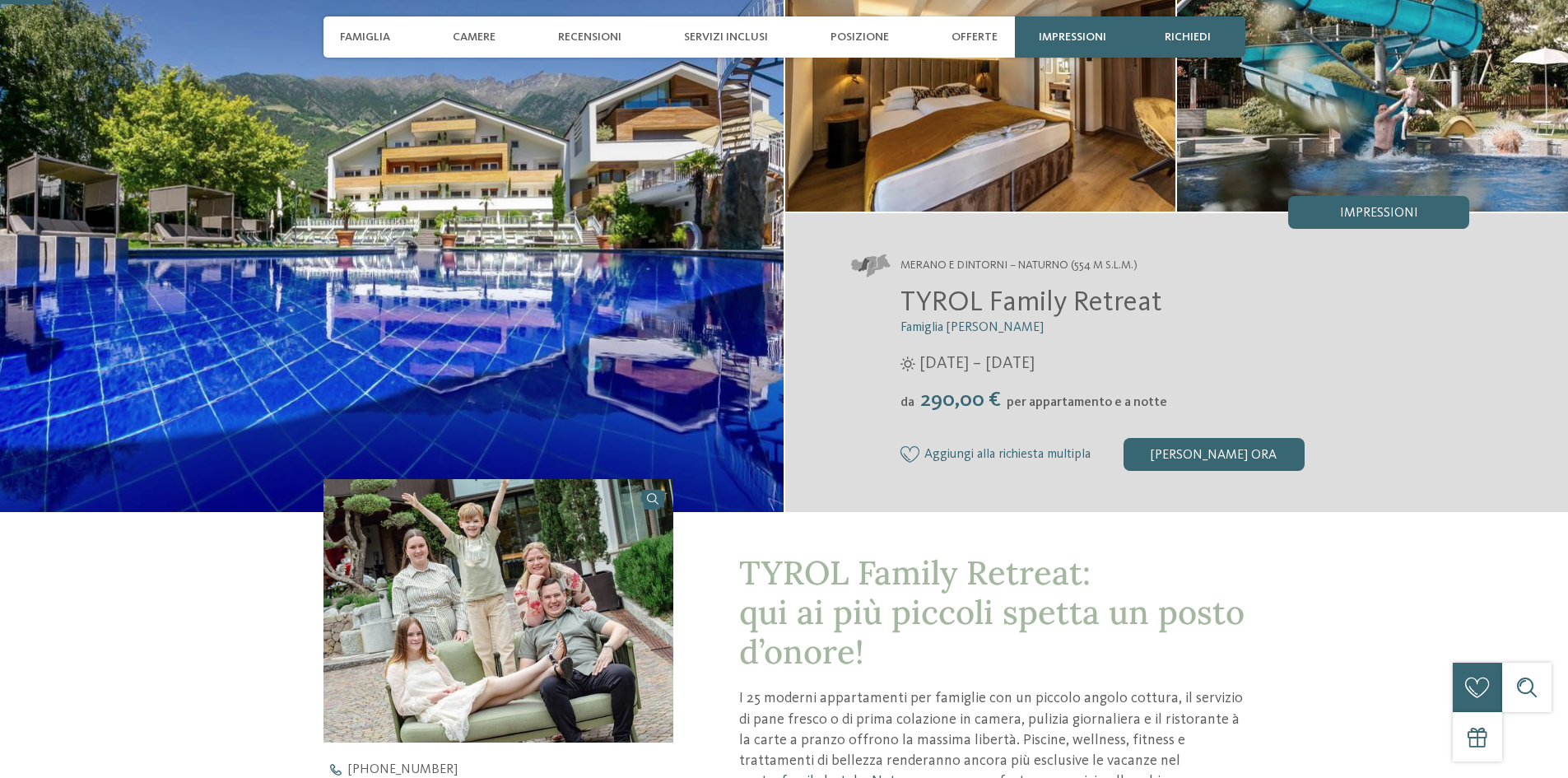
scroll to position [164, 0]
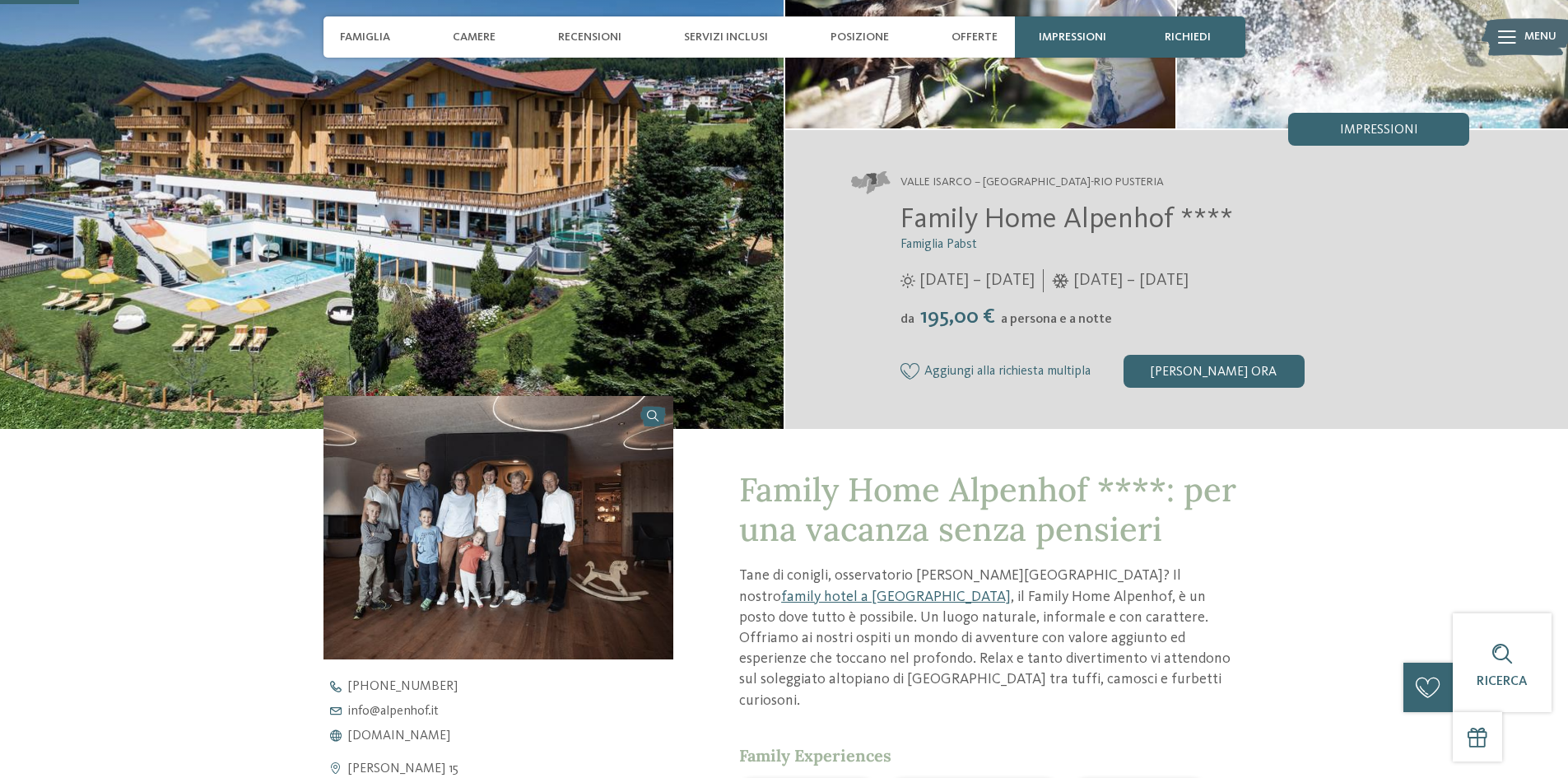
scroll to position [329, 0]
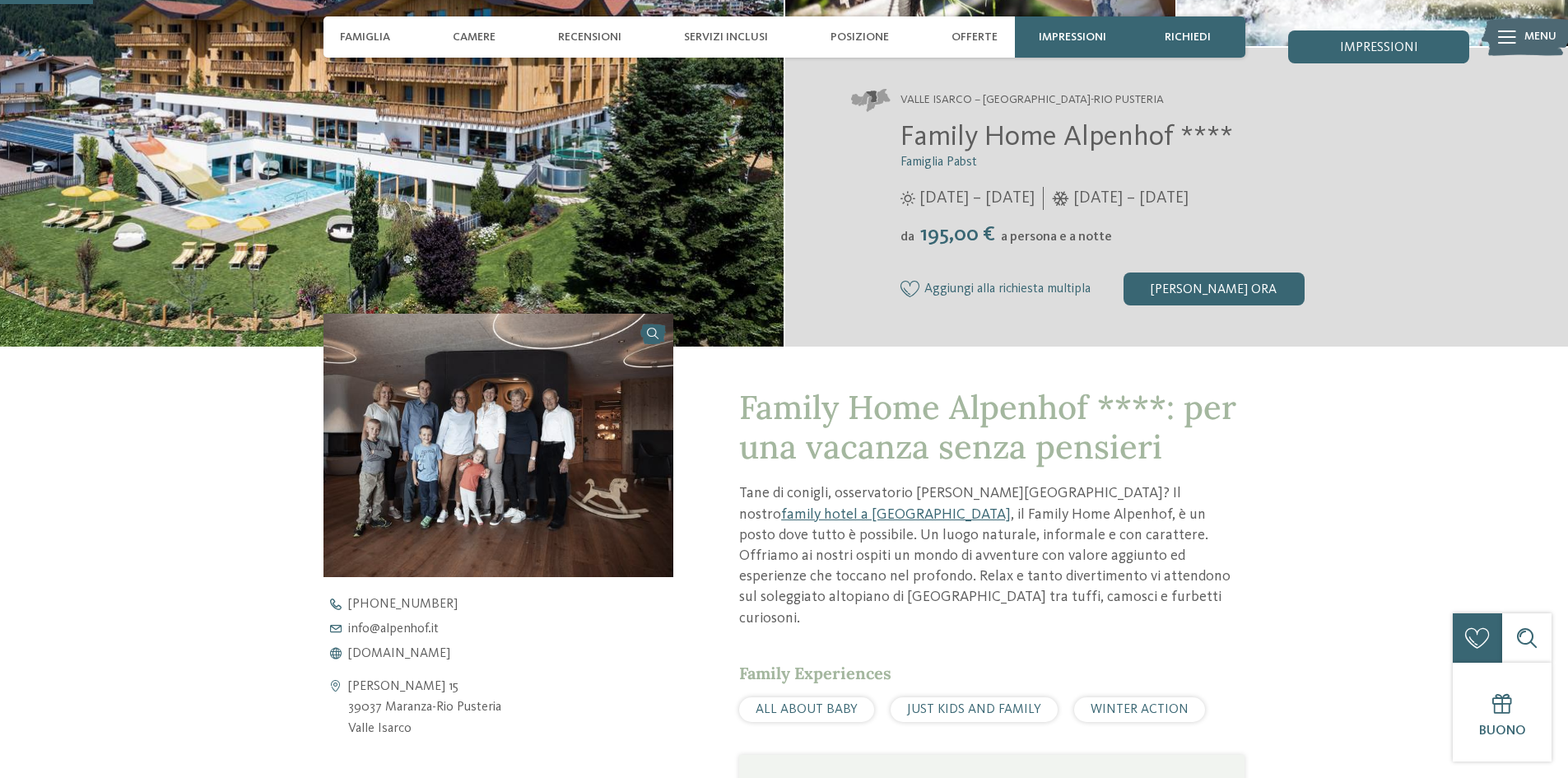
drag, startPoint x: 1130, startPoint y: 198, endPoint x: 1312, endPoint y: 188, distance: 182.3
click at [1312, 188] on div "[DATE] – [DATE]" at bounding box center [1185, 198] width 570 height 23
drag, startPoint x: 896, startPoint y: 202, endPoint x: 1095, endPoint y: 208, distance: 199.1
click at [1095, 208] on div "Family Home Alpenhof **** Famiglia [PERSON_NAME] [DATE] – [DATE] da" at bounding box center [1160, 213] width 619 height 185
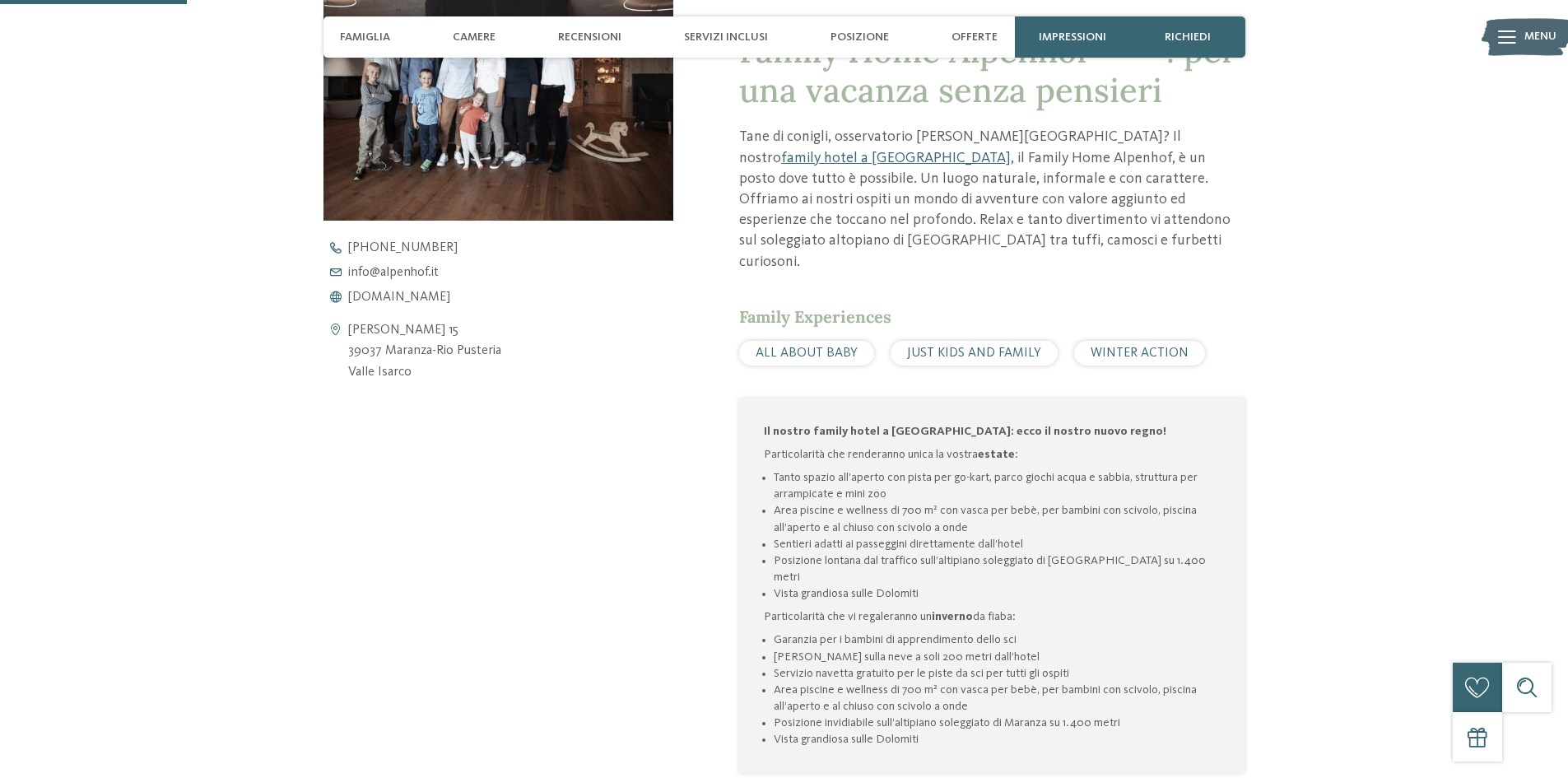
scroll to position [658, 0]
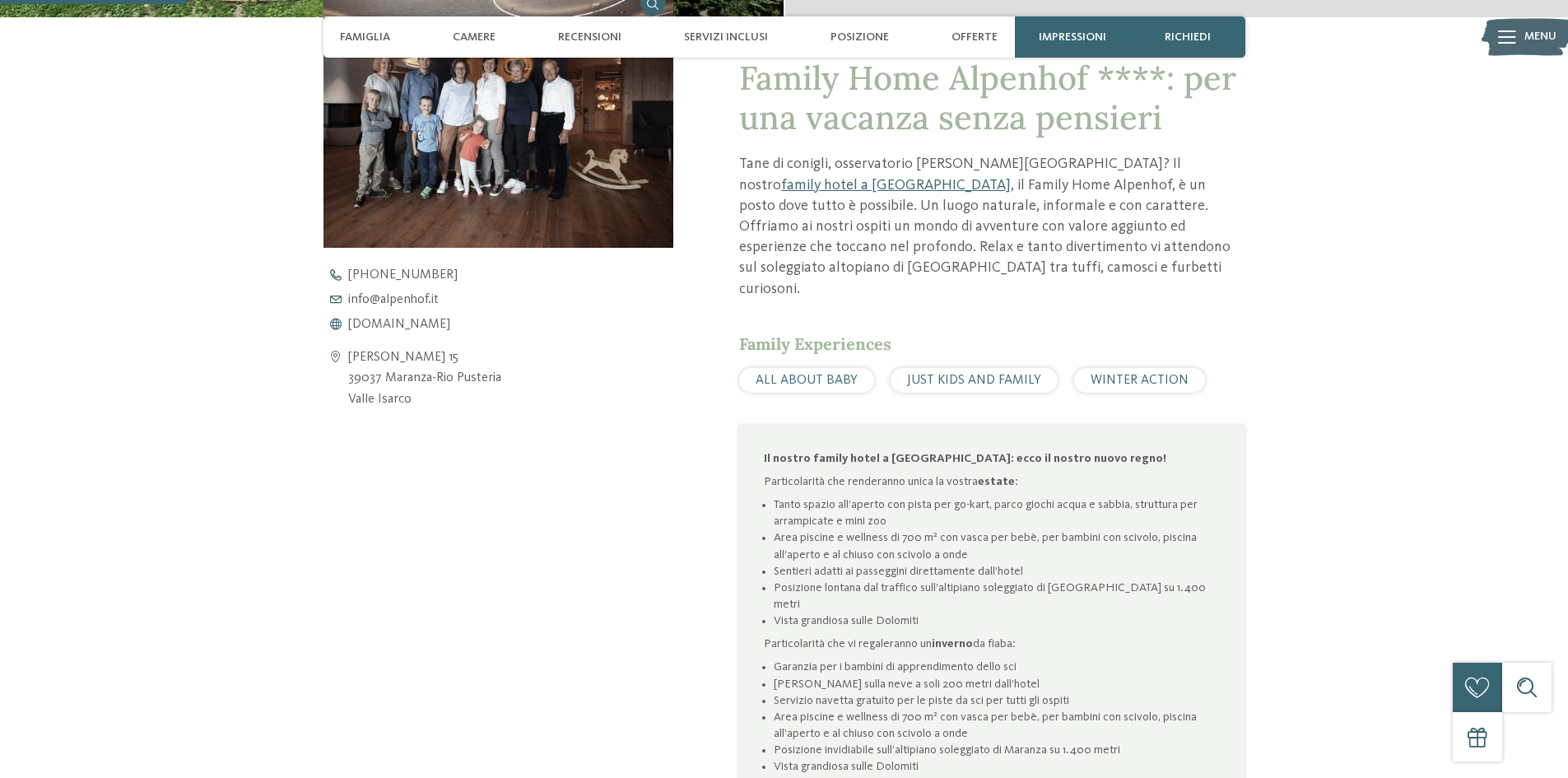
click at [978, 374] on span "JUST KIDS AND FAMILY" at bounding box center [974, 380] width 135 height 13
click at [848, 368] on div "ALL ABOUT BABY" at bounding box center [806, 380] width 135 height 25
click at [916, 368] on div "JUST KIDS AND FAMILY" at bounding box center [973, 380] width 167 height 25
click at [964, 374] on span "JUST KIDS AND FAMILY" at bounding box center [974, 380] width 135 height 13
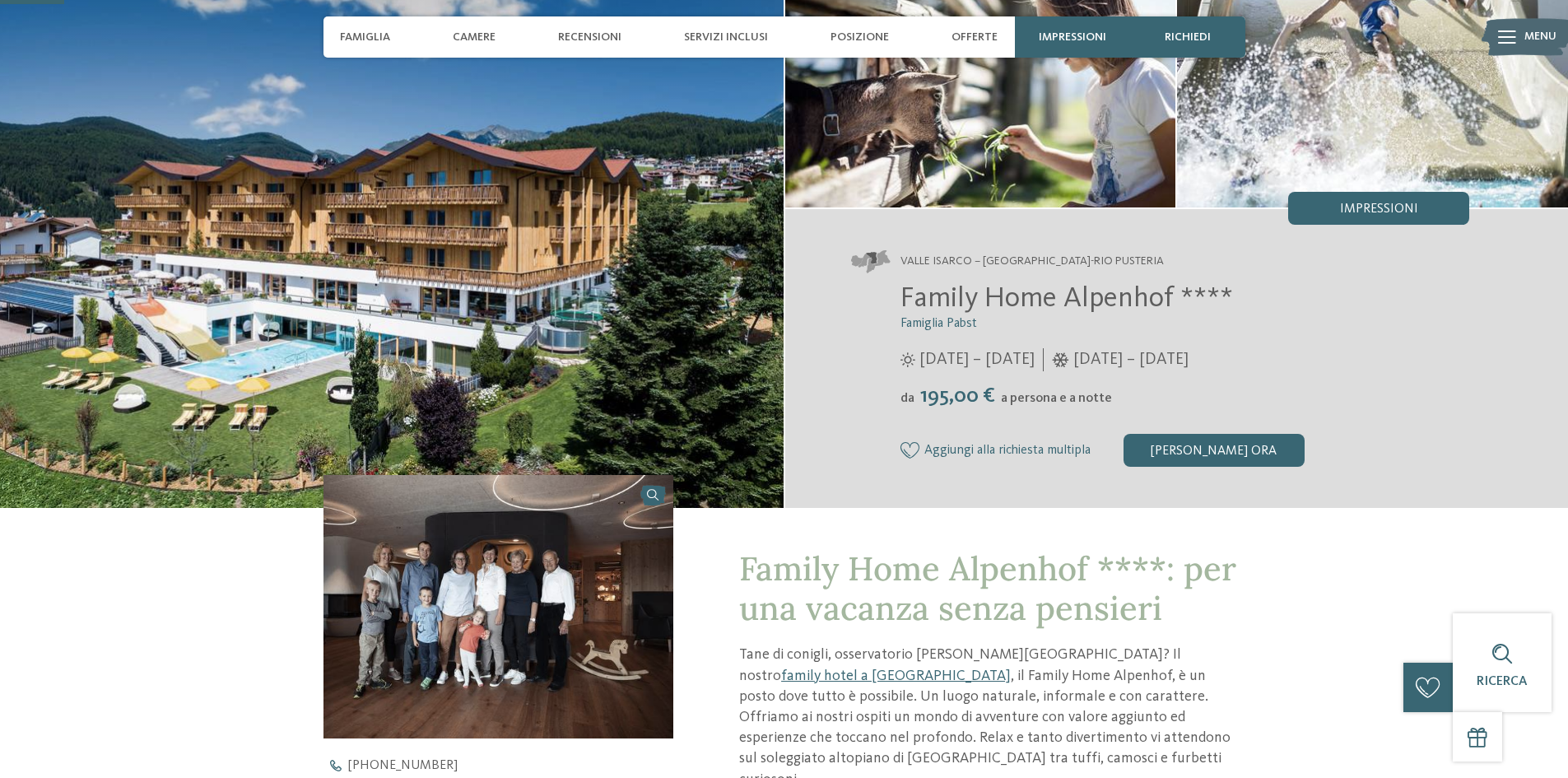
scroll to position [164, 0]
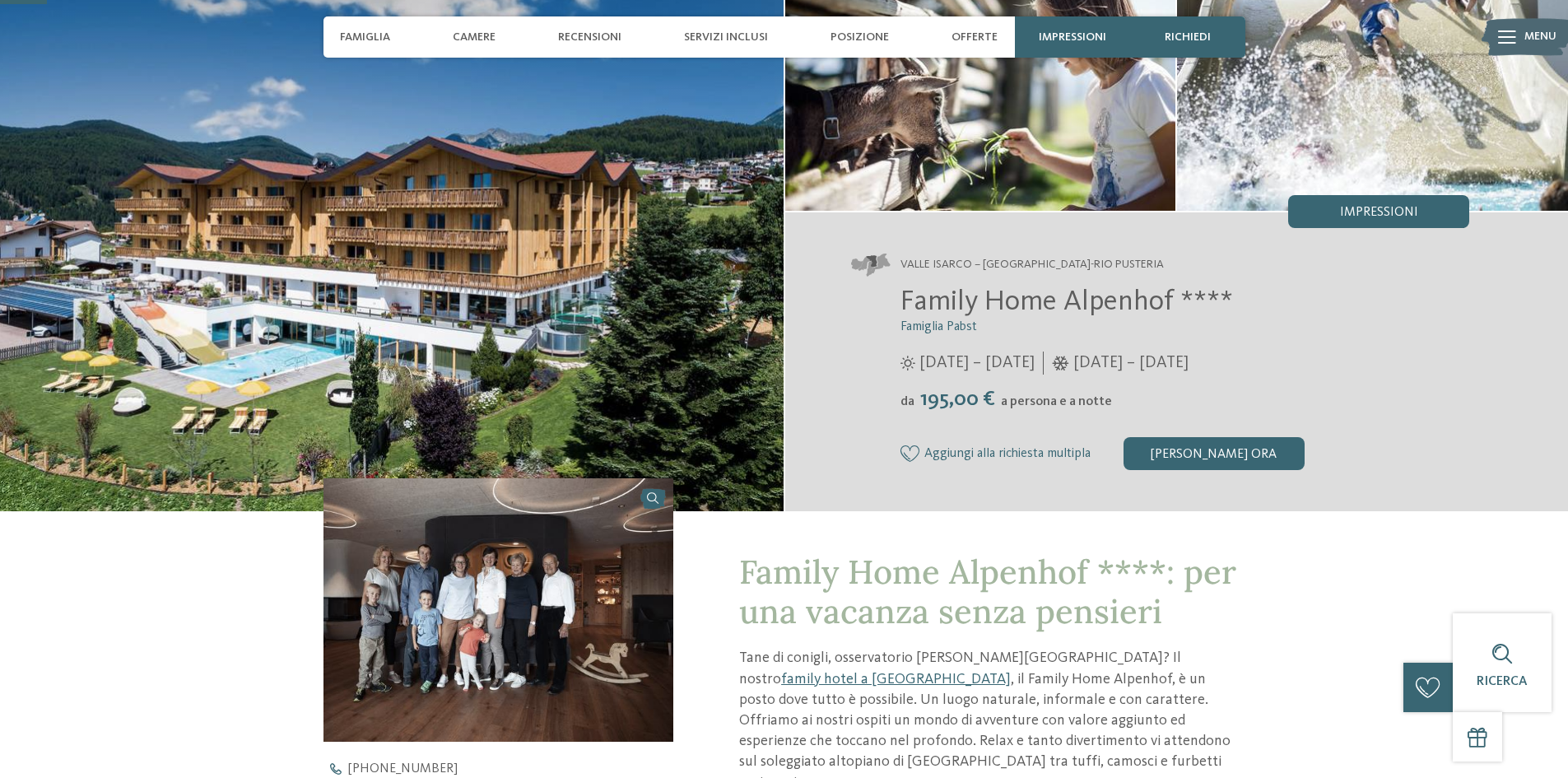
click at [527, 630] on img at bounding box center [499, 609] width 350 height 262
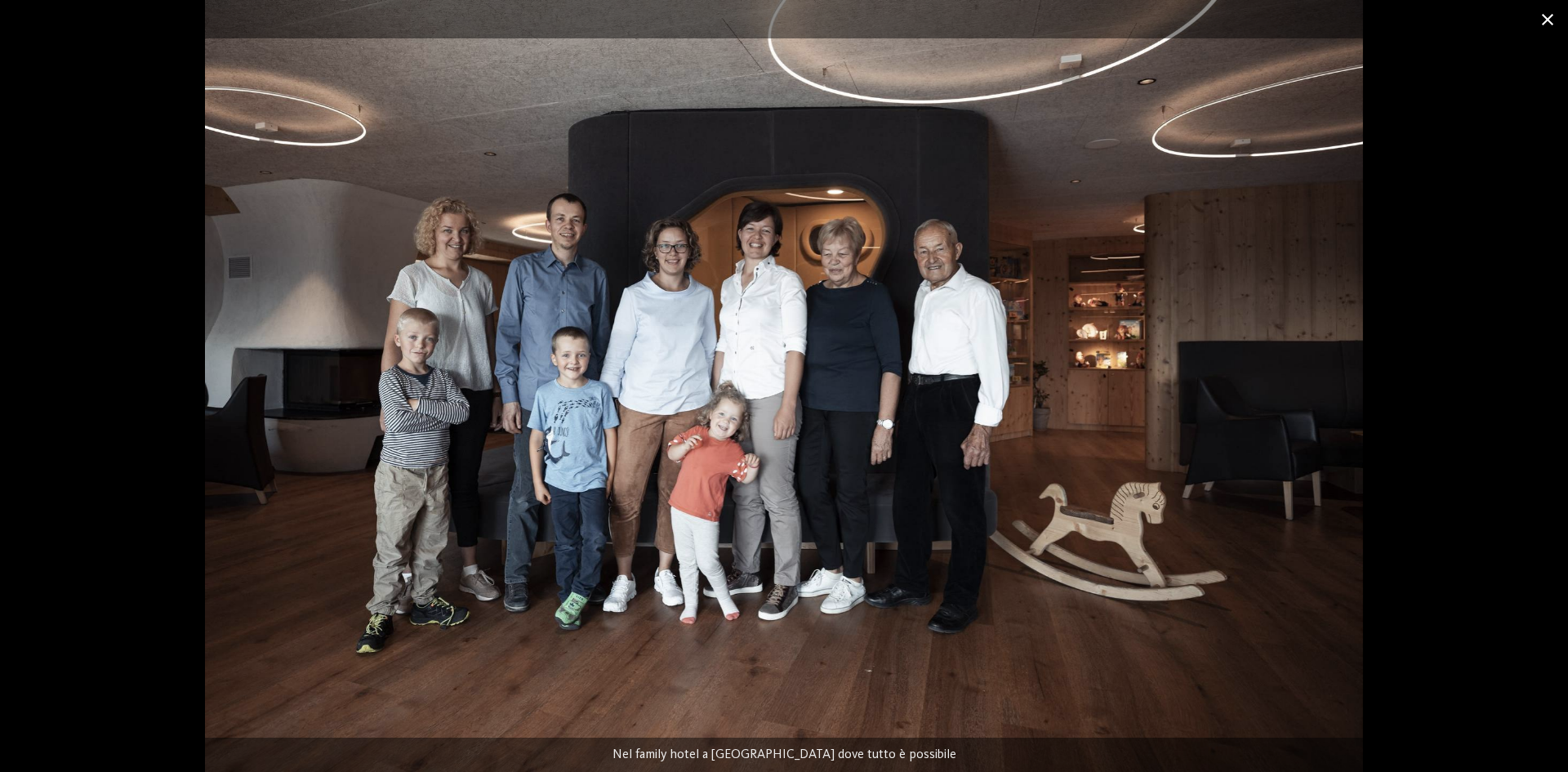
click at [1555, 16] on span at bounding box center [1547, 19] width 41 height 39
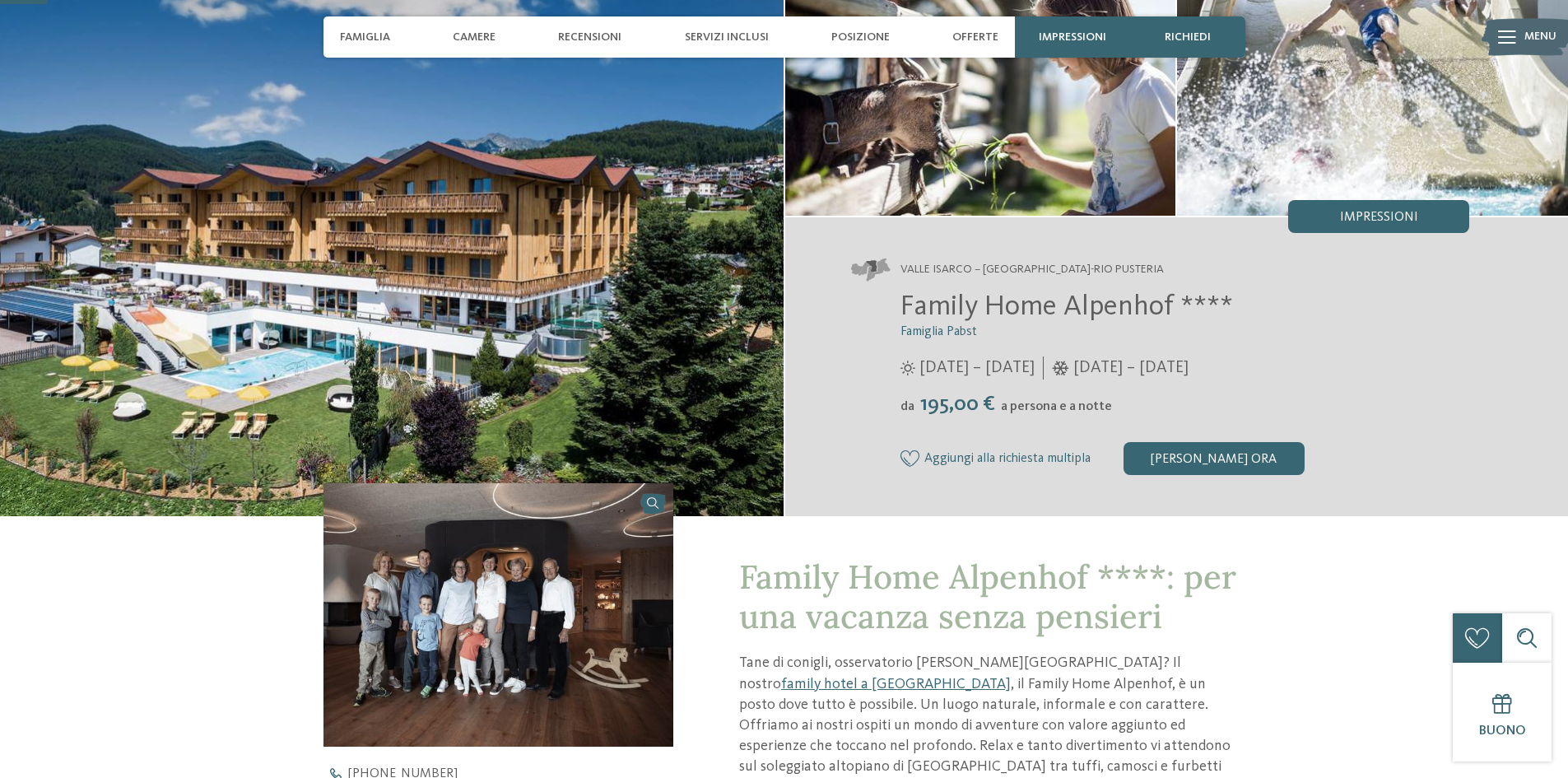
scroll to position [0, 0]
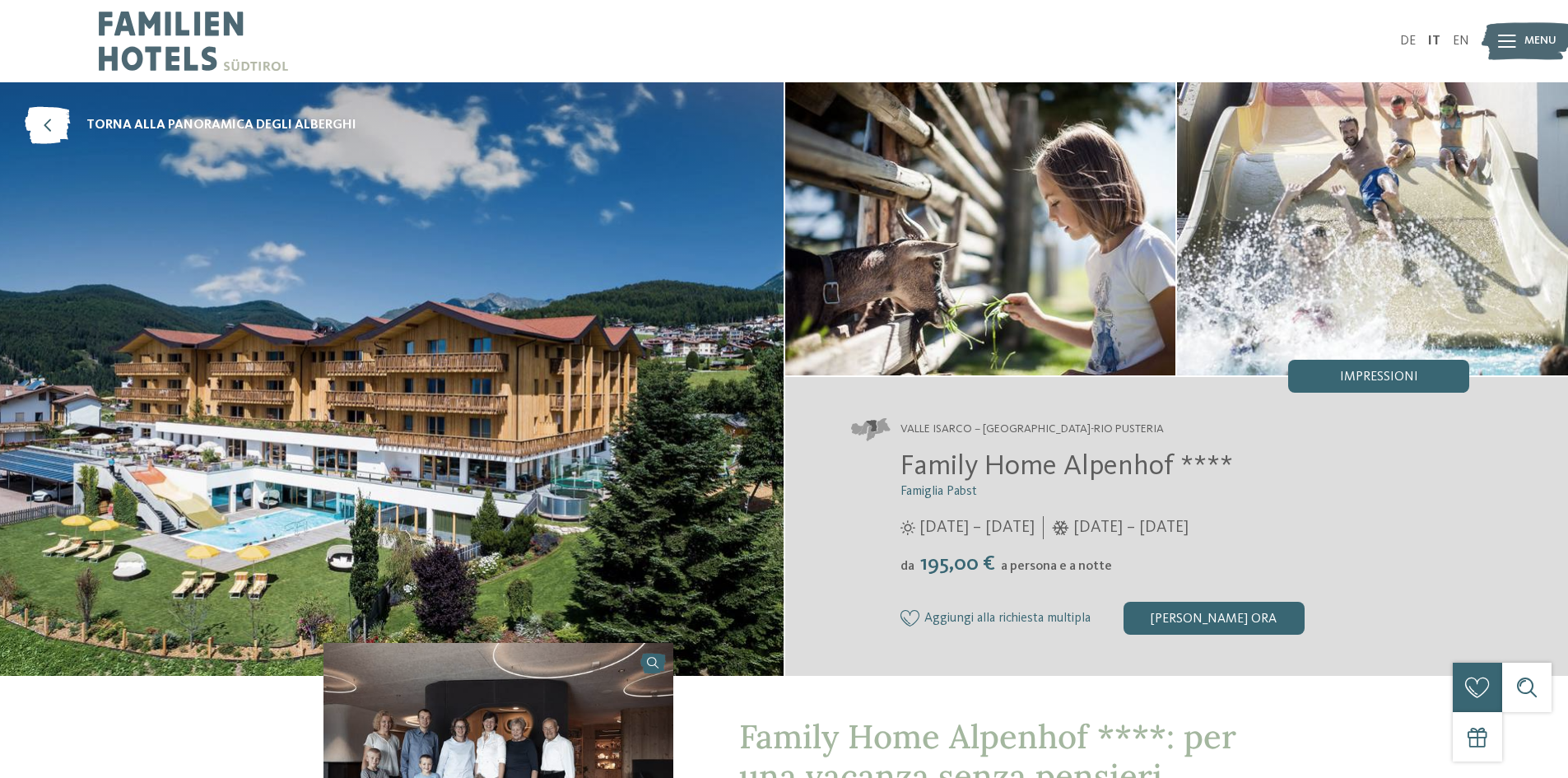
click at [1372, 260] on img at bounding box center [1372, 228] width 391 height 293
drag, startPoint x: 905, startPoint y: 466, endPoint x: 1171, endPoint y: 463, distance: 266.0
click at [1171, 463] on span "Family Home Alpenhof ****" at bounding box center [1066, 466] width 332 height 29
copy span "Family Home Alpenhof"
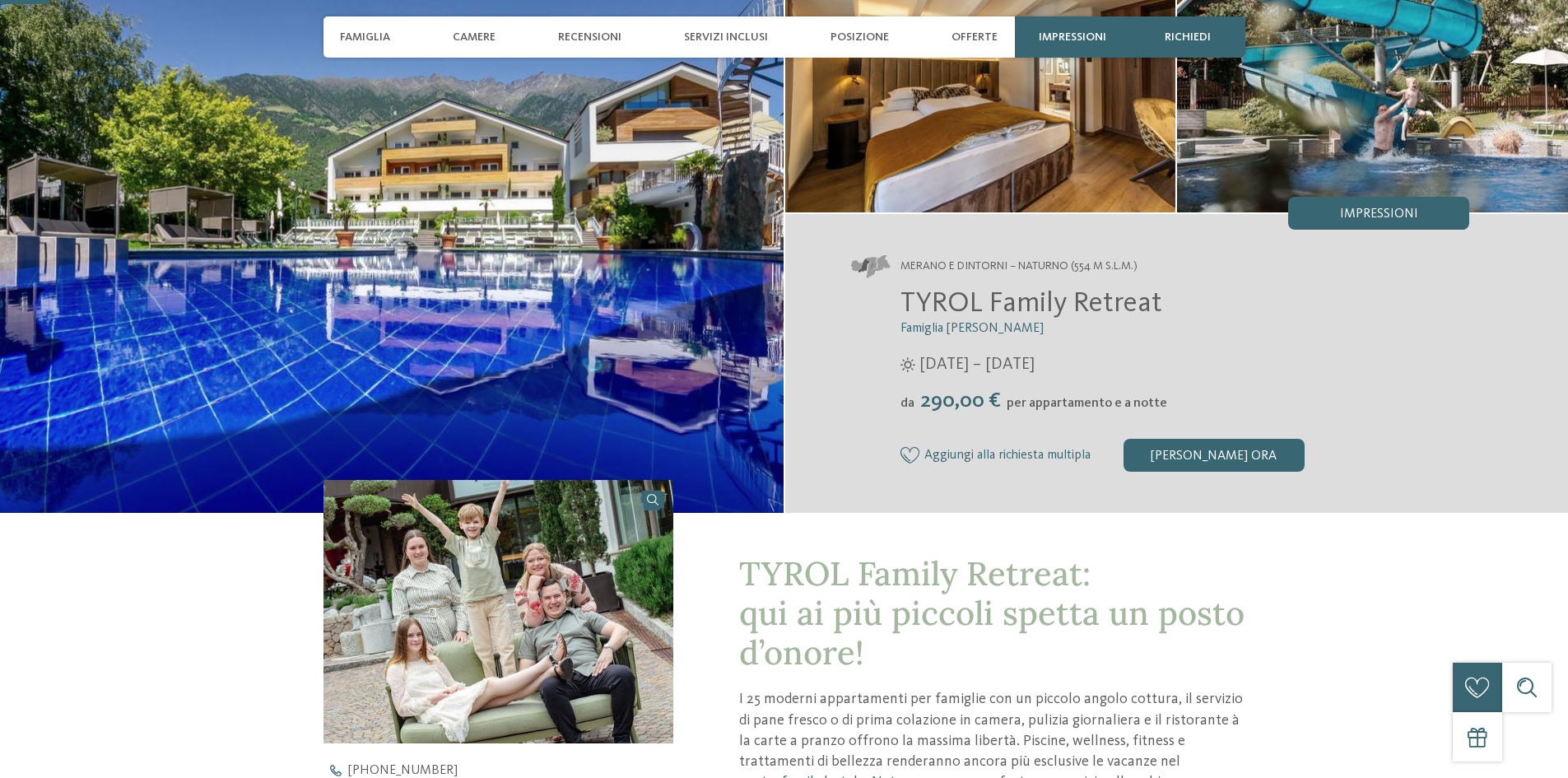
scroll to position [164, 0]
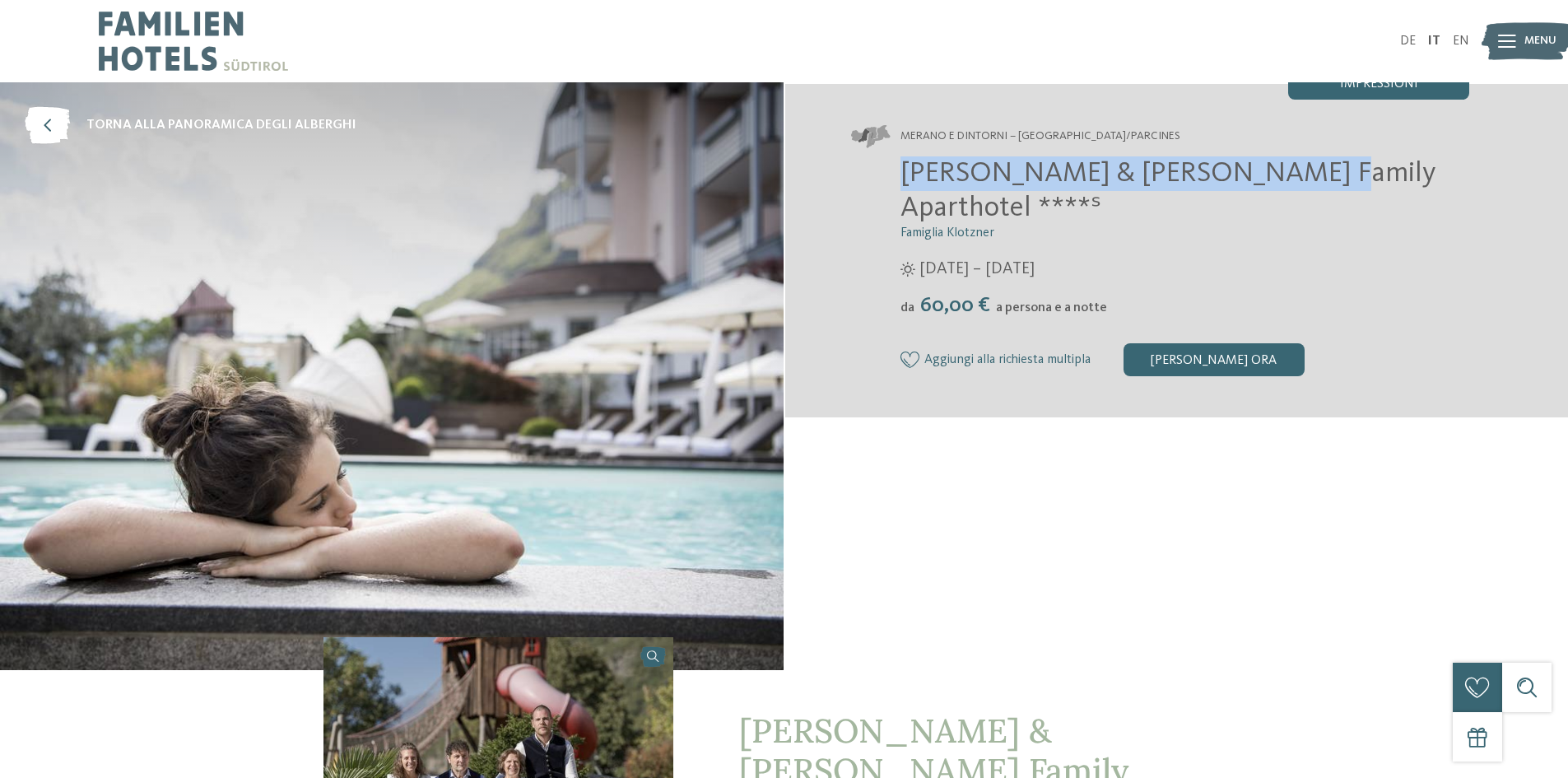
drag, startPoint x: 900, startPoint y: 169, endPoint x: 1276, endPoint y: 166, distance: 376.0
click at [1276, 166] on span "[PERSON_NAME] & [PERSON_NAME] Family Aparthotel ****ˢ" at bounding box center [1168, 190] width 535 height 63
copy span "Heidi & Edith Family Aparthotel"
click at [1176, 164] on span "[PERSON_NAME] & [PERSON_NAME] Family Aparthotel ****ˢ" at bounding box center [1168, 190] width 535 height 63
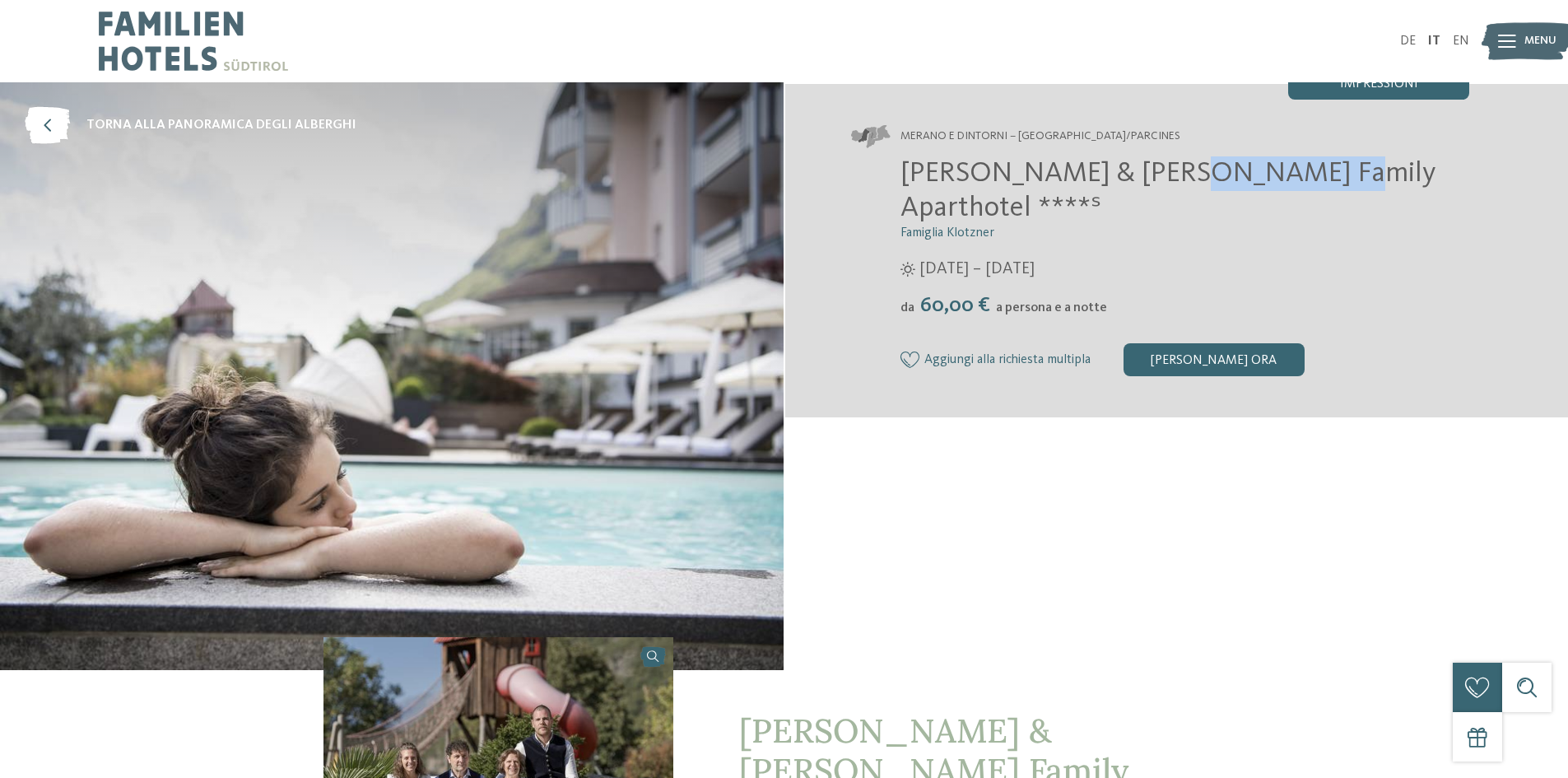
click at [1240, 174] on span "[PERSON_NAME] & [PERSON_NAME] Family Aparthotel ****ˢ" at bounding box center [1168, 190] width 535 height 63
drag, startPoint x: 1275, startPoint y: 173, endPoint x: 899, endPoint y: 176, distance: 376.0
click at [900, 176] on span "[PERSON_NAME] & [PERSON_NAME] Family Aparthotel ****ˢ" at bounding box center [1168, 190] width 535 height 63
copy span "Heidi & Edith Family Aparthotel"
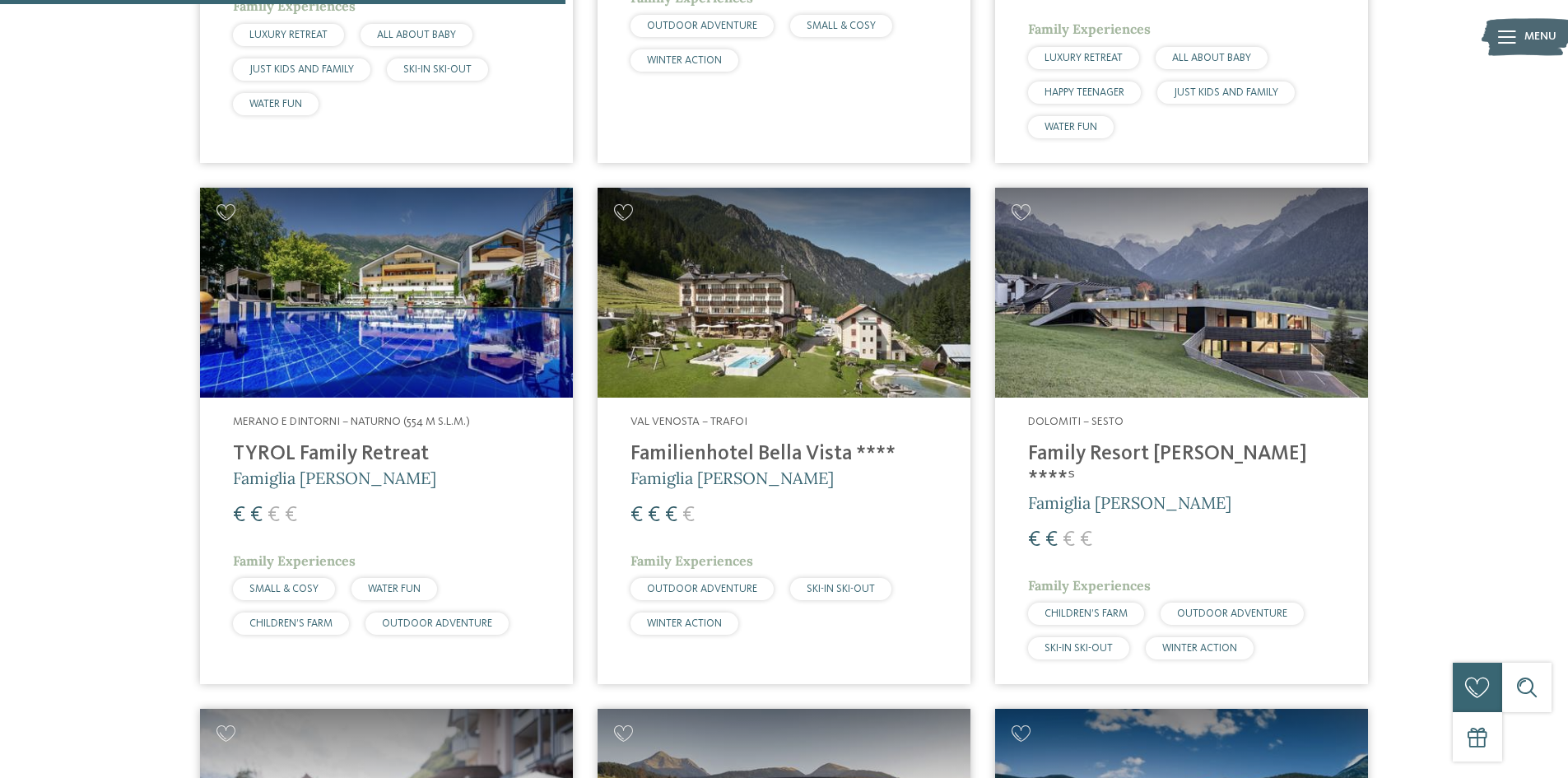
scroll to position [1975, 0]
click at [1201, 441] on h4 "Family Resort [PERSON_NAME] ****ˢ" at bounding box center [1182, 465] width 307 height 49
click at [1174, 308] on img at bounding box center [1181, 291] width 373 height 210
click at [1204, 441] on h4 "Family Resort [PERSON_NAME] ****ˢ" at bounding box center [1182, 465] width 307 height 49
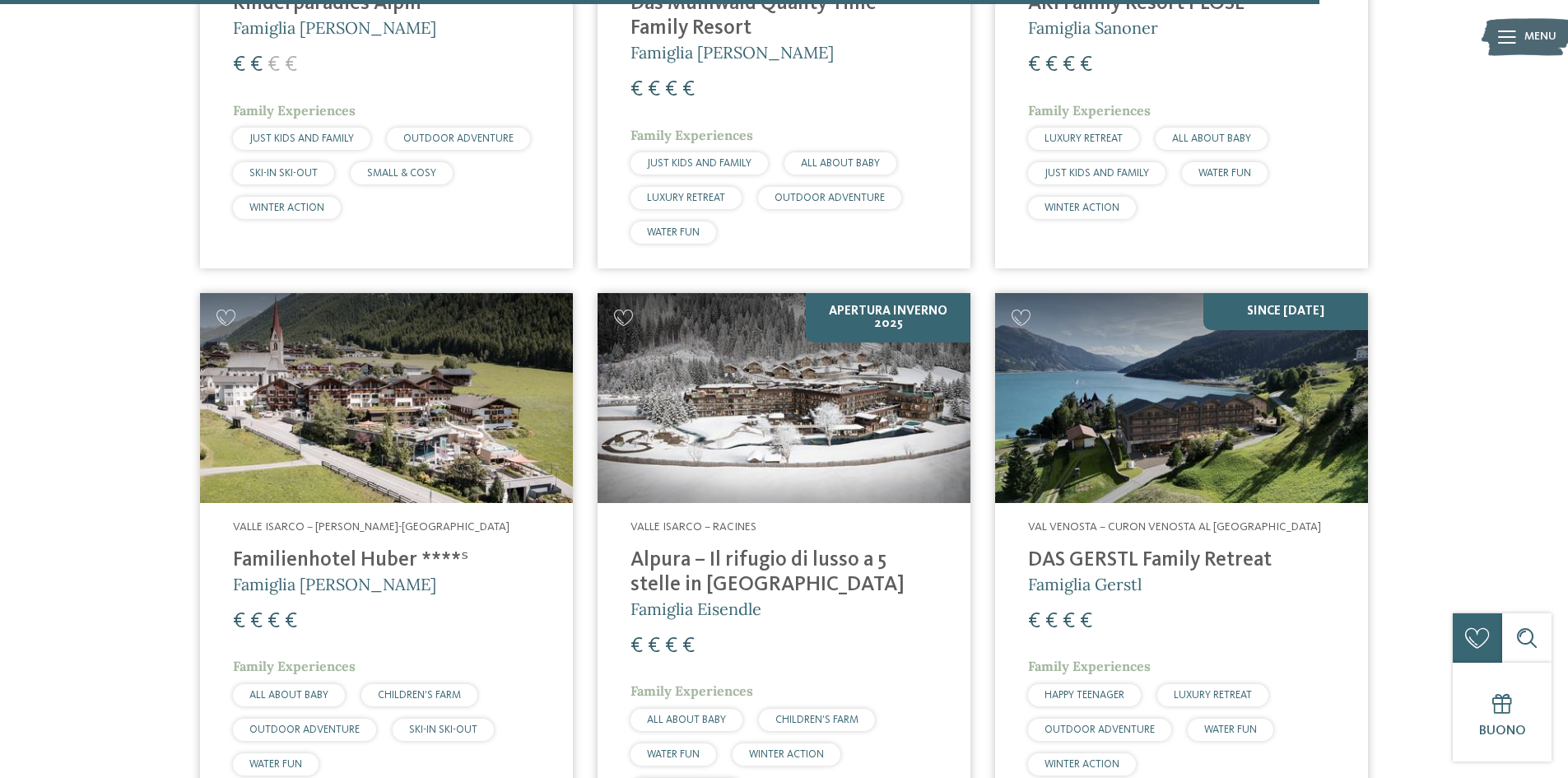
scroll to position [4609, 0]
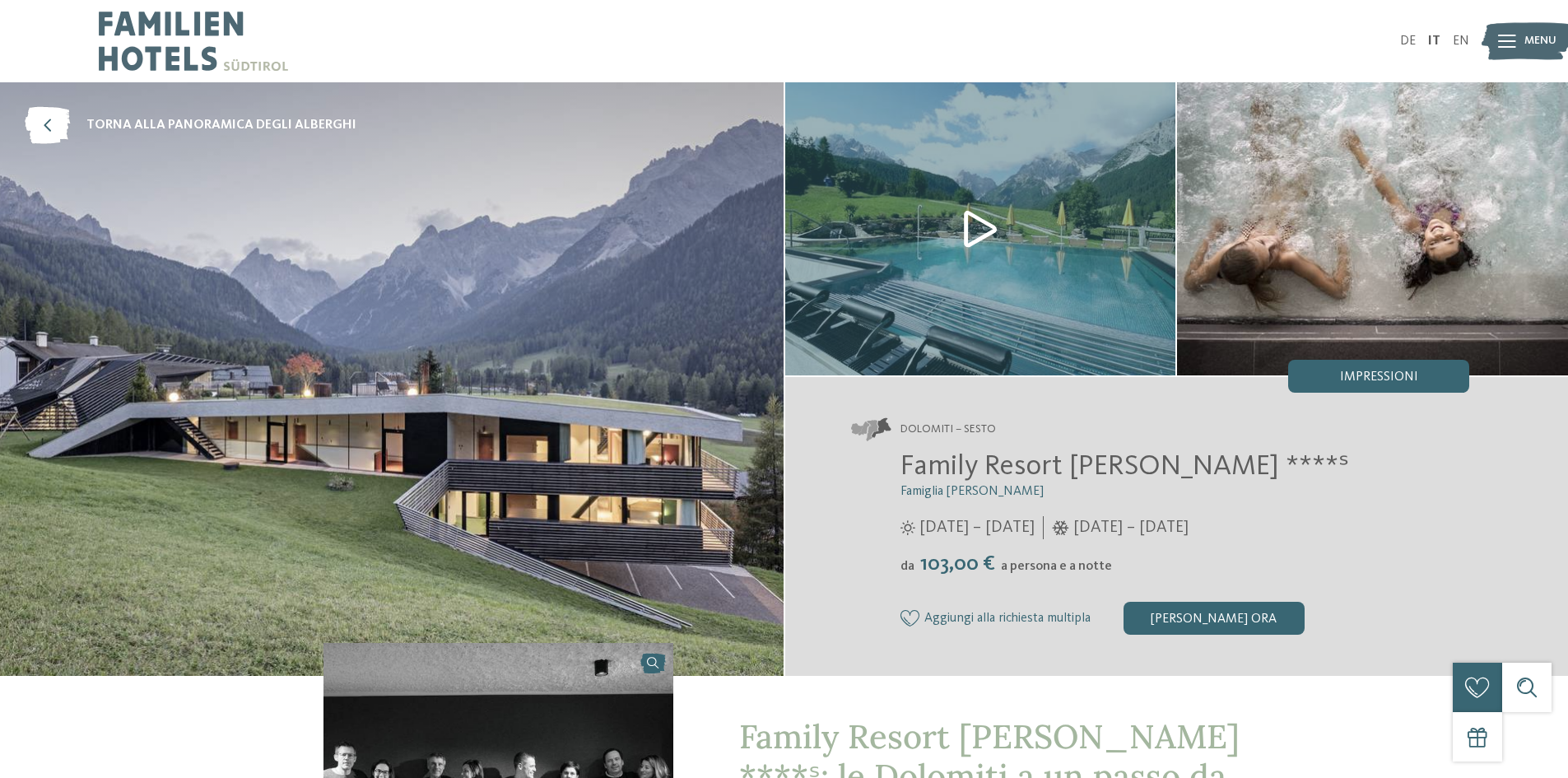
click at [1326, 278] on img at bounding box center [1372, 228] width 391 height 293
click at [985, 227] on img at bounding box center [981, 228] width 391 height 293
drag, startPoint x: 904, startPoint y: 474, endPoint x: 931, endPoint y: 276, distance: 199.8
click at [1143, 464] on div "Family Resort [PERSON_NAME] ****ˢ Famiglia [PERSON_NAME] [DATE] – [DATE] da" at bounding box center [1160, 541] width 619 height 185
